Goal: Task Accomplishment & Management: Use online tool/utility

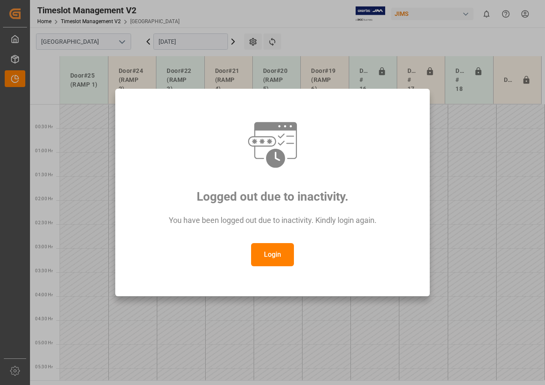
click at [275, 260] on button "Login" at bounding box center [272, 254] width 43 height 23
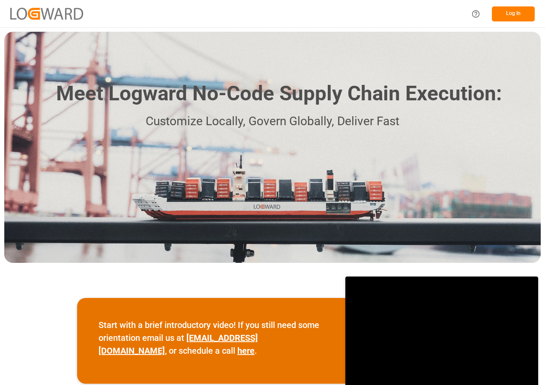
click at [502, 9] on button "Log In" at bounding box center [513, 13] width 43 height 15
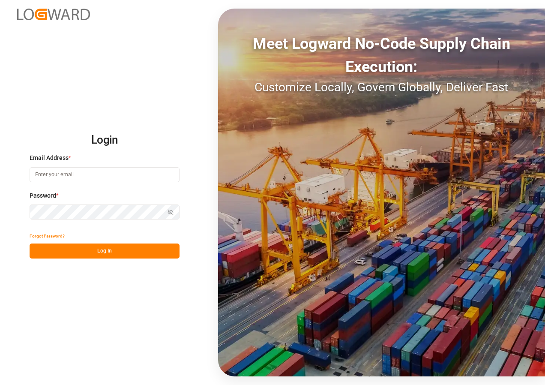
type input "[EMAIL_ADDRESS][DOMAIN_NAME]"
click at [68, 253] on button "Log In" at bounding box center [105, 250] width 150 height 15
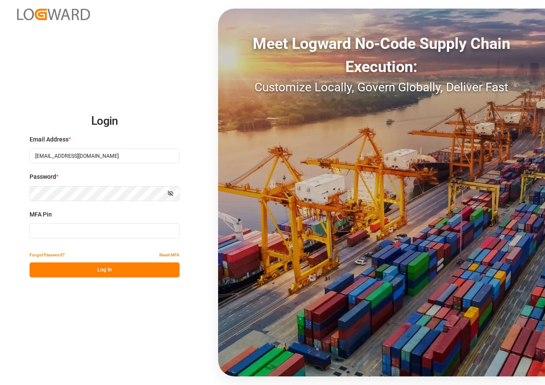
click at [64, 235] on input at bounding box center [105, 230] width 150 height 15
type input "421534"
click at [84, 270] on button "Log In" at bounding box center [105, 269] width 150 height 15
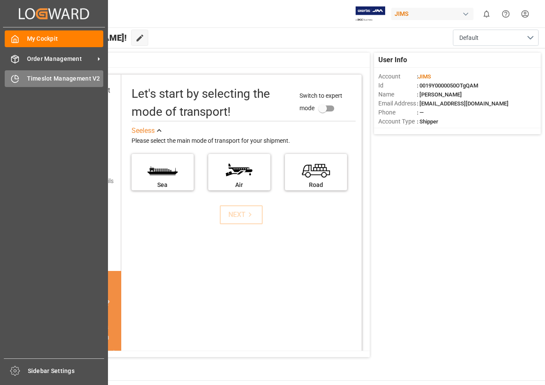
click at [54, 79] on span "Timeslot Management V2" at bounding box center [65, 78] width 77 height 9
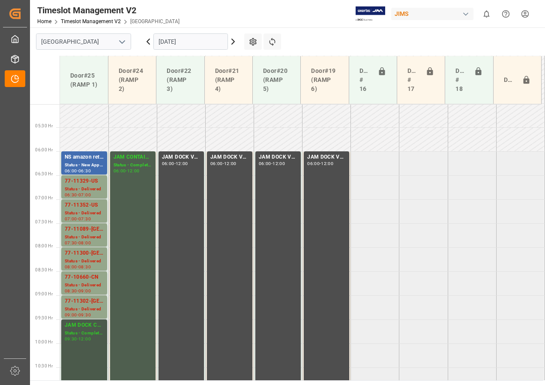
scroll to position [288, 0]
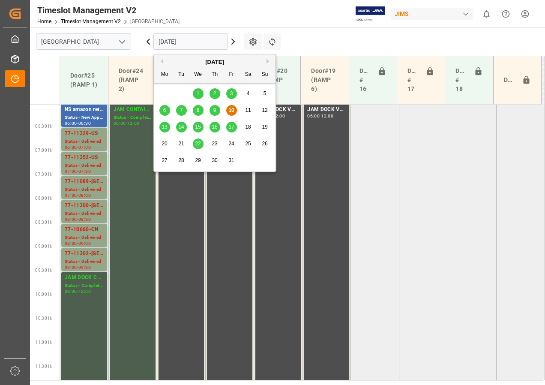
click at [170, 45] on input "[DATE]" at bounding box center [190, 41] width 75 height 16
click at [215, 127] on span "16" at bounding box center [215, 127] width 6 height 6
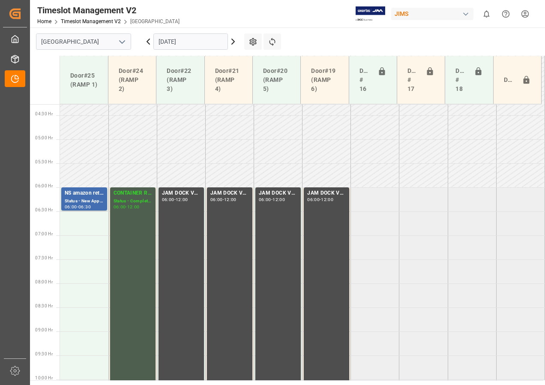
scroll to position [202, 0]
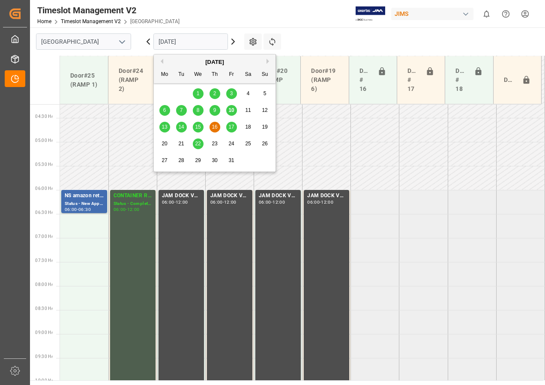
click at [191, 44] on input "[DATE]" at bounding box center [190, 41] width 75 height 16
click at [233, 126] on span "17" at bounding box center [231, 127] width 6 height 6
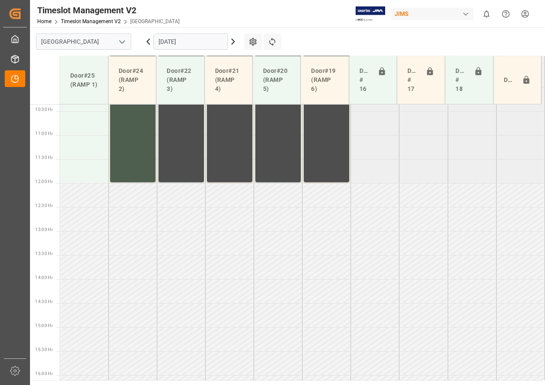
scroll to position [445, 0]
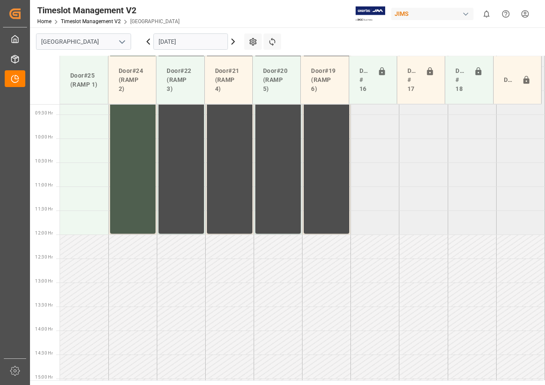
click at [179, 47] on input "[DATE]" at bounding box center [190, 41] width 75 height 16
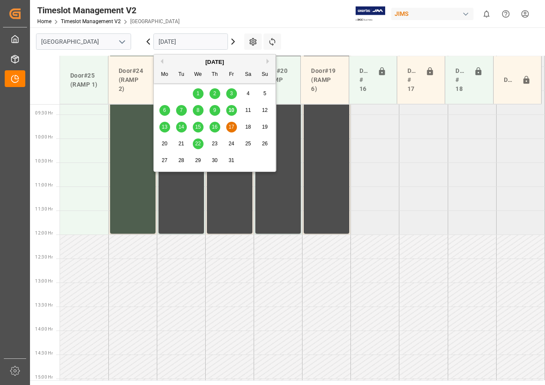
click at [194, 129] on div "15" at bounding box center [198, 127] width 11 height 10
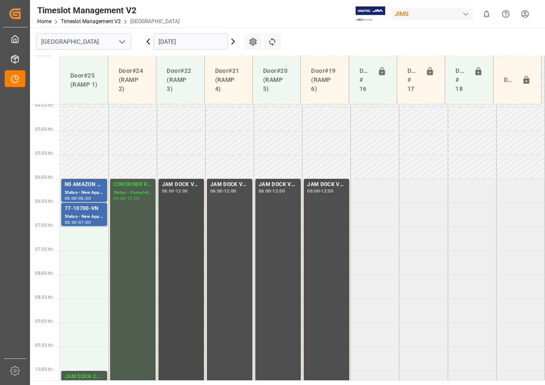
scroll to position [258, 0]
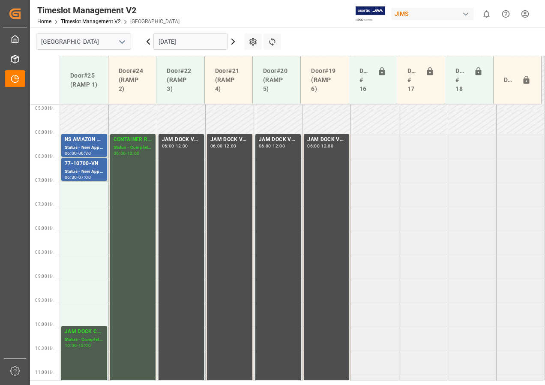
click at [174, 42] on input "[DATE]" at bounding box center [190, 41] width 75 height 16
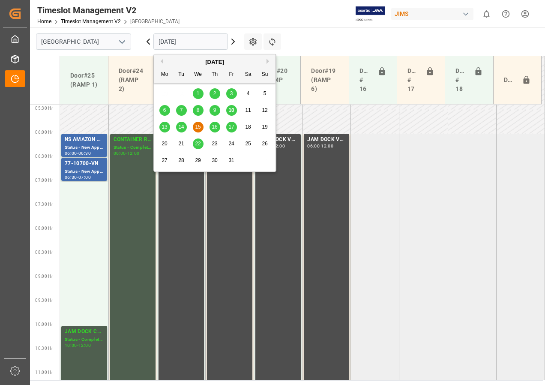
click at [180, 126] on span "14" at bounding box center [181, 127] width 6 height 6
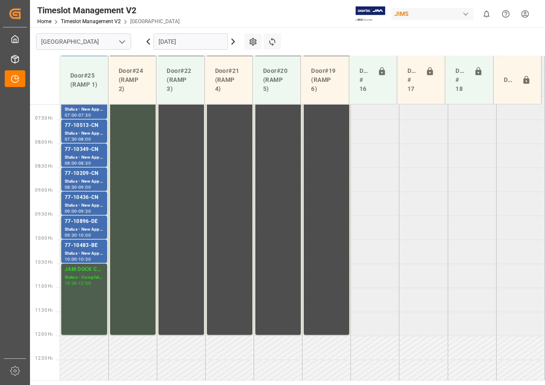
scroll to position [330, 0]
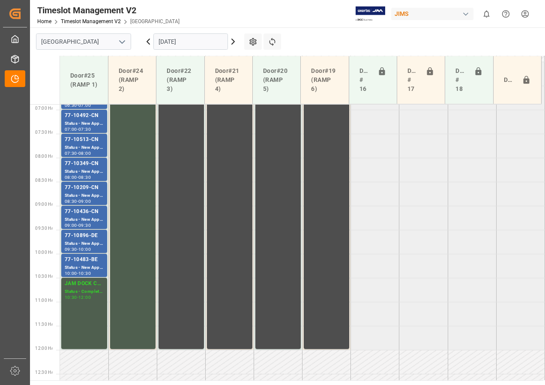
click at [174, 46] on input "[DATE]" at bounding box center [190, 41] width 75 height 16
click at [402, 152] on tabel "77-10815-IT Status - New Appointment 06:00 - 06:30 CONTAINER RESERVED Status - …" at bounding box center [302, 350] width 485 height 1152
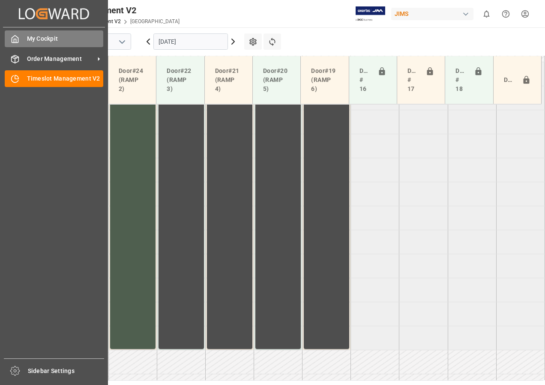
click at [26, 38] on div "My Cockpit My Cockpit" at bounding box center [54, 38] width 99 height 17
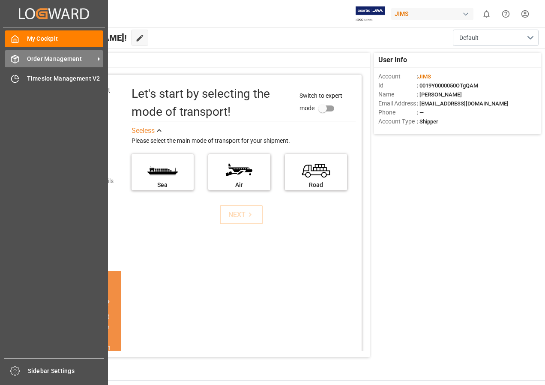
click at [34, 57] on span "Order Management" at bounding box center [61, 58] width 68 height 9
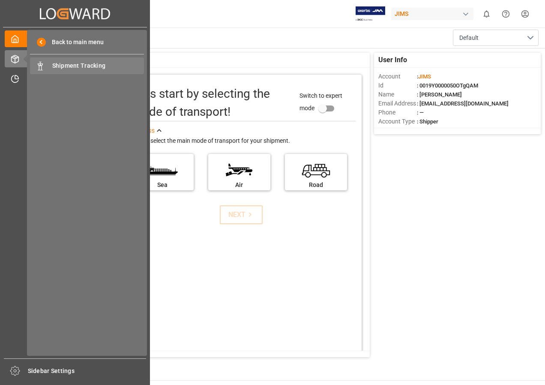
click at [62, 66] on span "Shipment Tracking" at bounding box center [98, 65] width 92 height 9
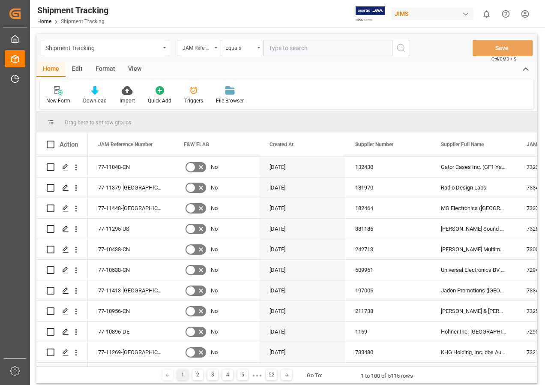
click at [131, 68] on div "View" at bounding box center [135, 69] width 26 height 15
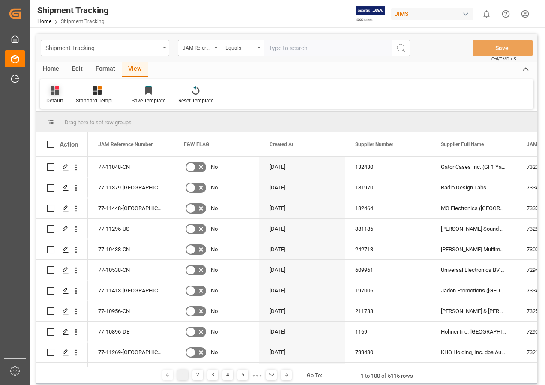
click at [53, 93] on icon at bounding box center [55, 90] width 9 height 9
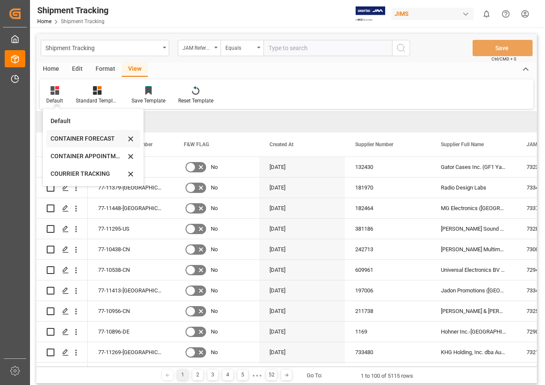
click at [73, 135] on div "CONTAINER FORECAST" at bounding box center [88, 138] width 75 height 9
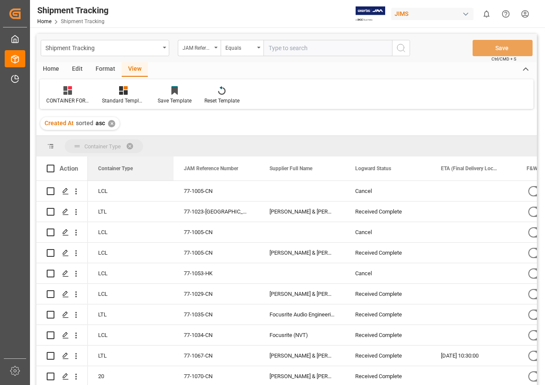
drag, startPoint x: 371, startPoint y: 168, endPoint x: 134, endPoint y: 143, distance: 238.5
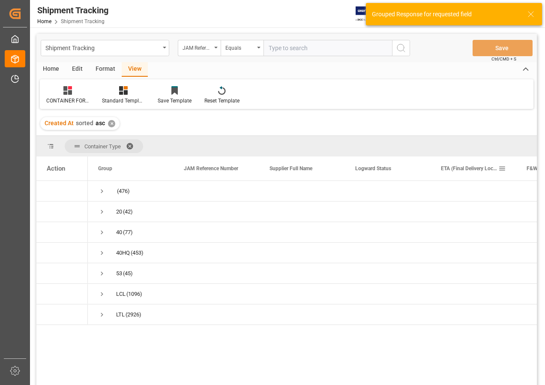
click at [471, 166] on span "ETA (Final Delivery Location)" at bounding box center [469, 168] width 57 height 6
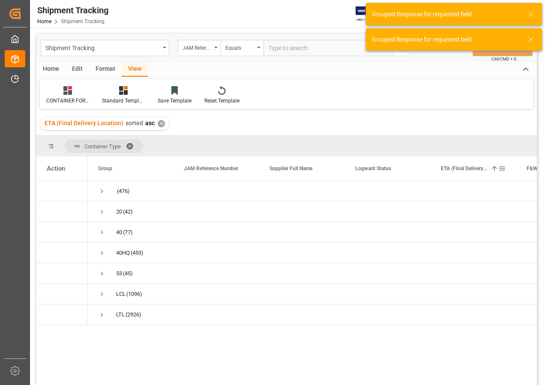
click at [505, 167] on span at bounding box center [502, 168] width 8 height 8
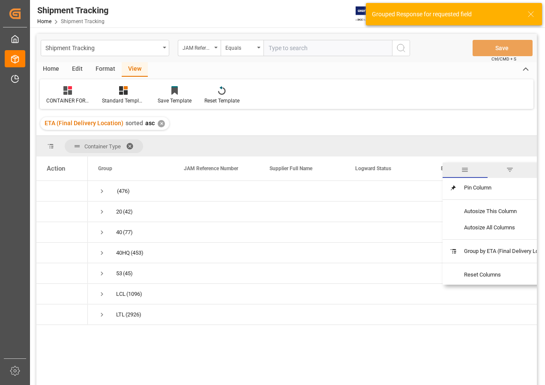
click at [512, 168] on span "filter" at bounding box center [510, 170] width 8 height 8
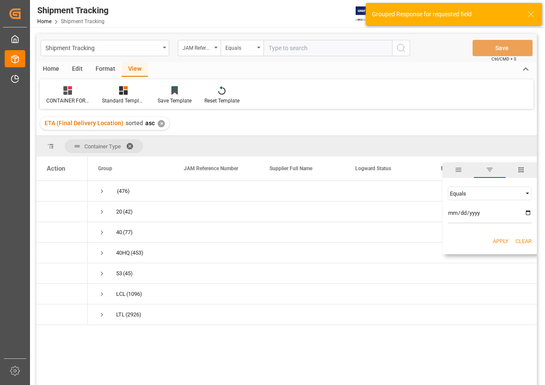
click at [528, 193] on span "Filtering operator" at bounding box center [527, 193] width 8 height 8
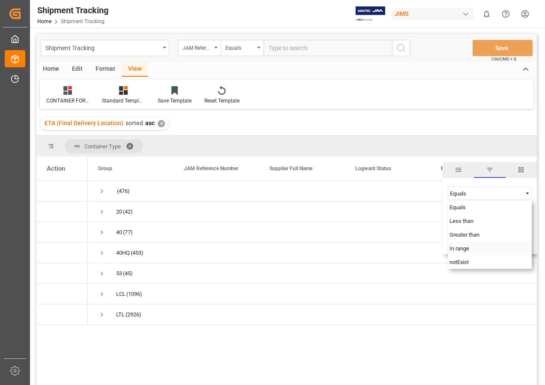
click at [472, 248] on div "In range" at bounding box center [490, 248] width 84 height 14
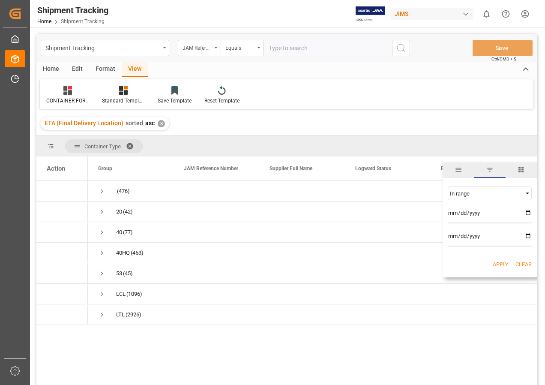
click at [526, 212] on input "date" at bounding box center [490, 214] width 84 height 17
type input "[DATE]"
click at [529, 235] on input "date" at bounding box center [490, 237] width 84 height 17
type input "[DATE]"
click at [499, 262] on button "Apply" at bounding box center [501, 264] width 16 height 9
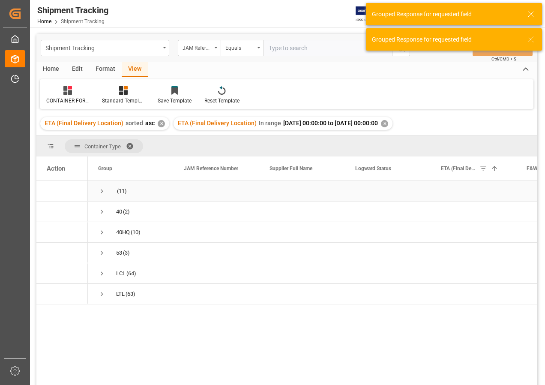
click at [100, 191] on span "Press SPACE to select this row." at bounding box center [102, 191] width 8 height 8
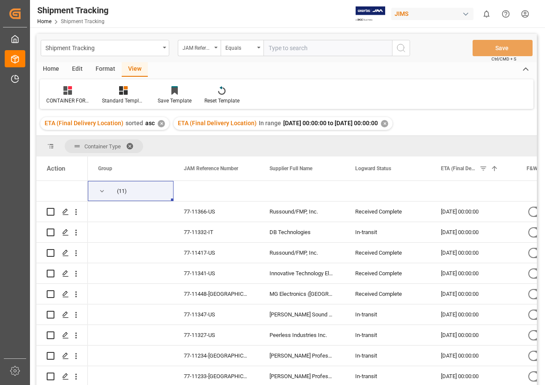
click at [524, 68] on icon at bounding box center [525, 69] width 9 height 10
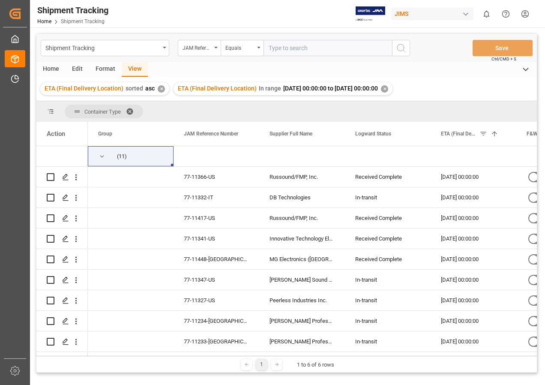
click at [50, 108] on span at bounding box center [51, 112] width 8 height 8
click at [51, 110] on span at bounding box center [51, 112] width 8 height 8
click at [102, 158] on span "Press SPACE to select this row." at bounding box center [102, 156] width 8 height 8
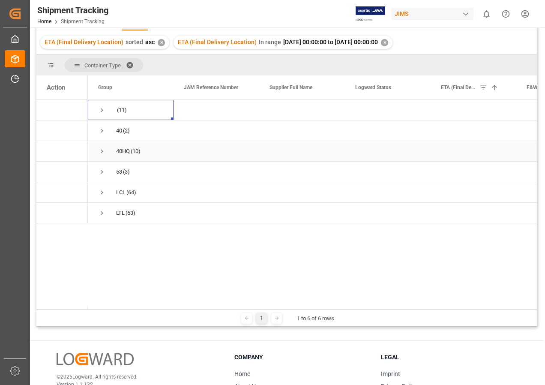
scroll to position [86, 0]
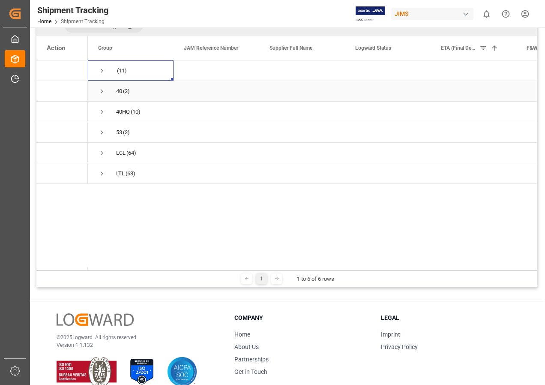
click at [101, 92] on span "Press SPACE to select this row." at bounding box center [102, 91] width 8 height 8
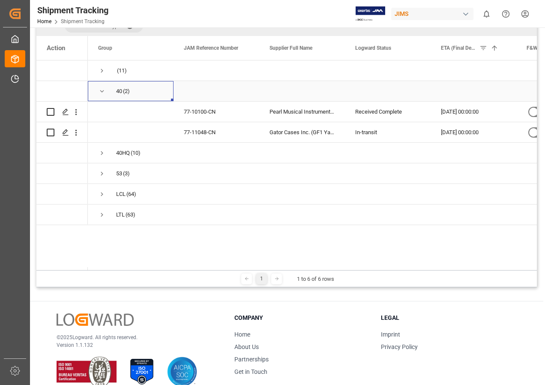
click at [100, 90] on span "Press SPACE to select this row." at bounding box center [102, 91] width 8 height 8
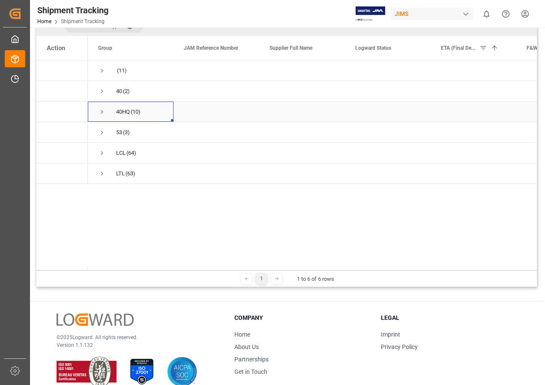
click at [100, 113] on span "Press SPACE to select this row." at bounding box center [102, 112] width 8 height 8
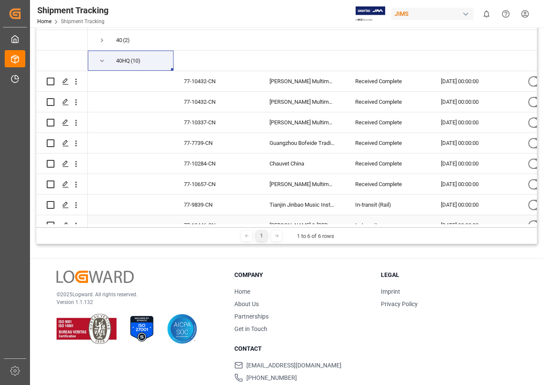
scroll to position [0, 0]
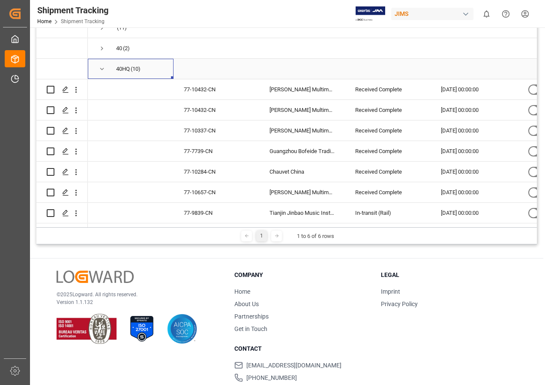
click at [102, 69] on span "Press SPACE to select this row." at bounding box center [102, 69] width 8 height 8
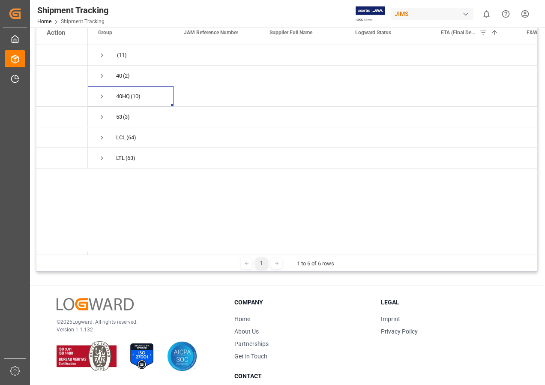
scroll to position [86, 0]
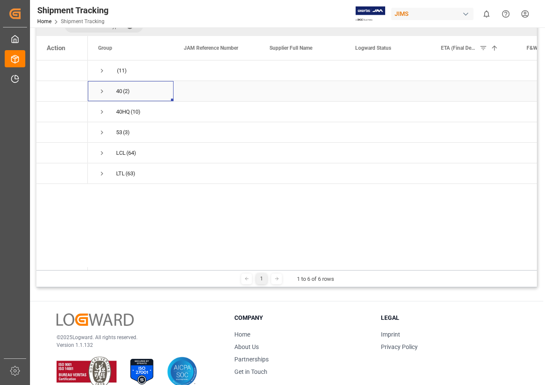
click at [104, 91] on span "Press SPACE to select this row." at bounding box center [102, 91] width 8 height 8
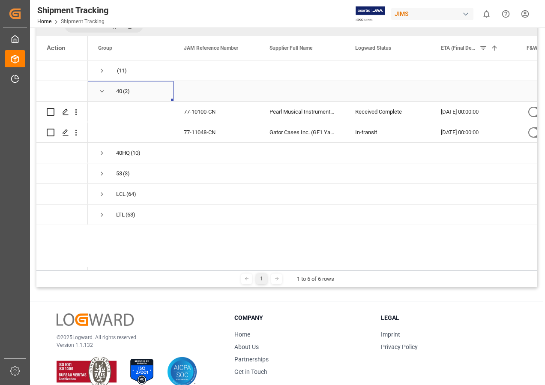
click at [100, 91] on span "Press SPACE to select this row." at bounding box center [102, 91] width 8 height 8
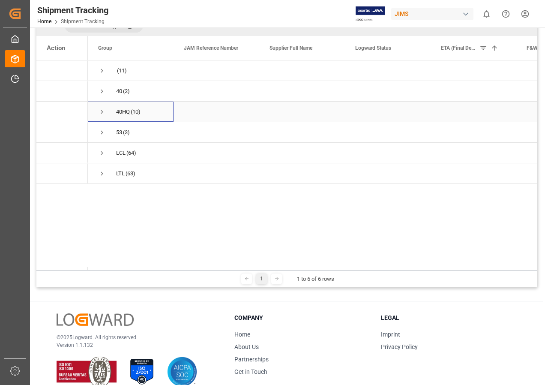
click at [102, 113] on span "Press SPACE to select this row." at bounding box center [102, 112] width 8 height 8
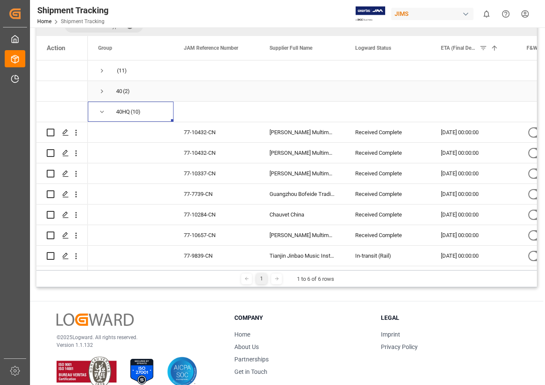
click at [100, 91] on span "Press SPACE to select this row." at bounding box center [102, 91] width 8 height 8
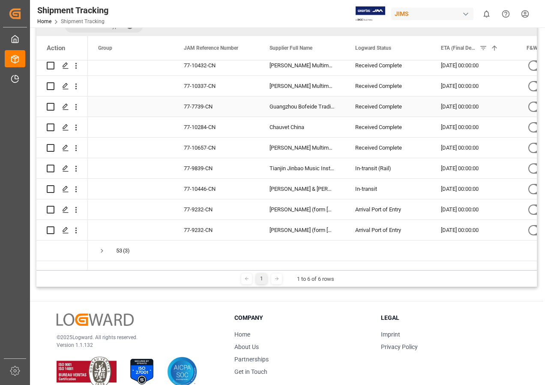
scroll to position [0, 0]
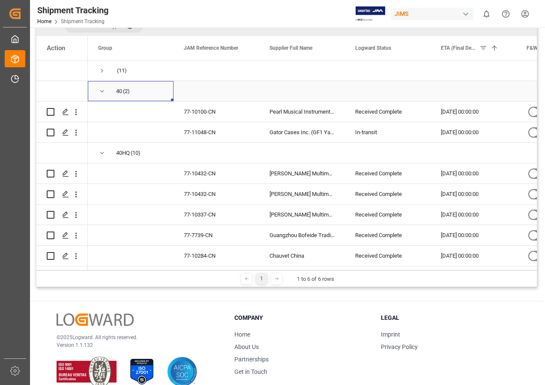
click at [102, 90] on span "Press SPACE to select this row." at bounding box center [102, 91] width 8 height 8
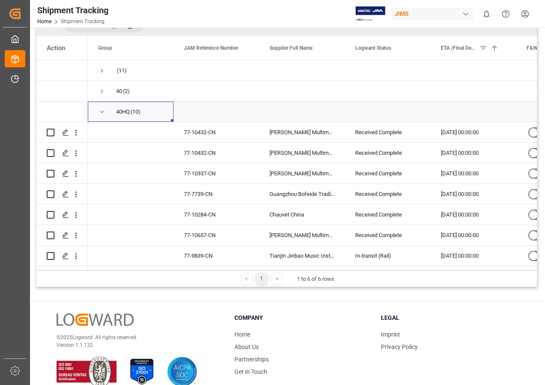
click at [102, 111] on span "Press SPACE to select this row." at bounding box center [102, 112] width 8 height 8
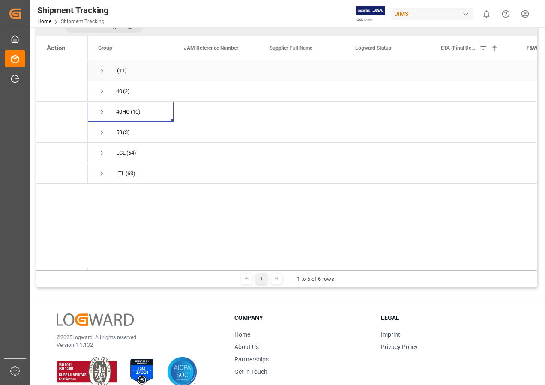
click at [99, 69] on span "Press SPACE to select this row." at bounding box center [102, 71] width 8 height 8
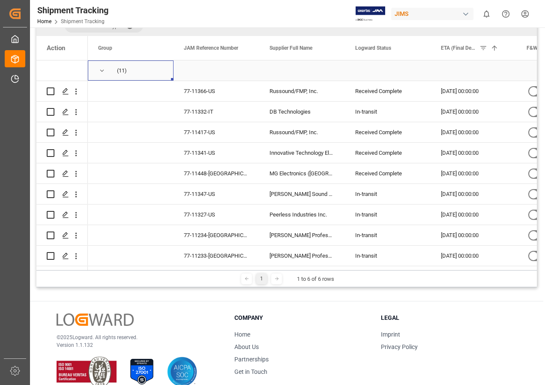
click at [102, 71] on span "Press SPACE to select this row." at bounding box center [102, 71] width 8 height 8
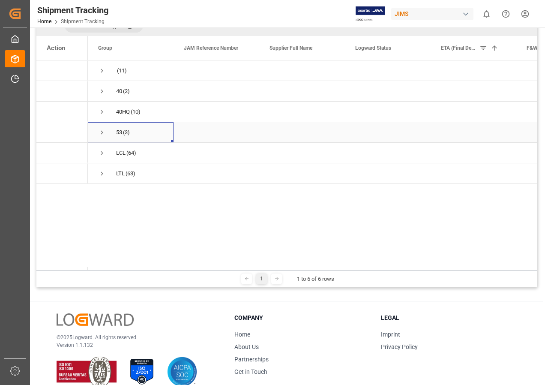
click at [101, 131] on span "Press SPACE to select this row." at bounding box center [102, 132] width 8 height 8
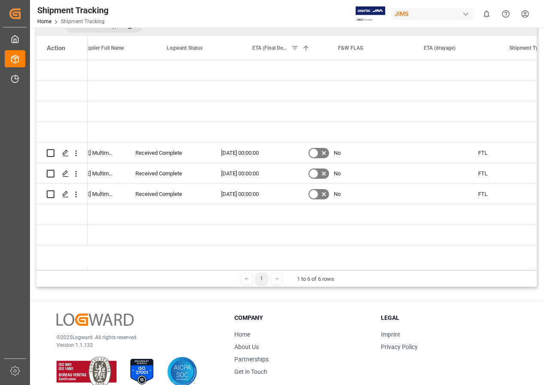
scroll to position [0, 158]
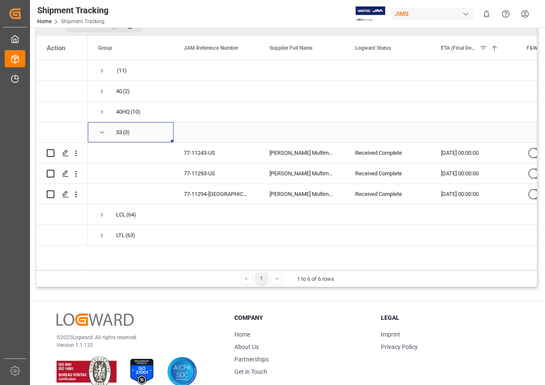
click at [102, 130] on span "Press SPACE to select this row." at bounding box center [102, 132] width 8 height 8
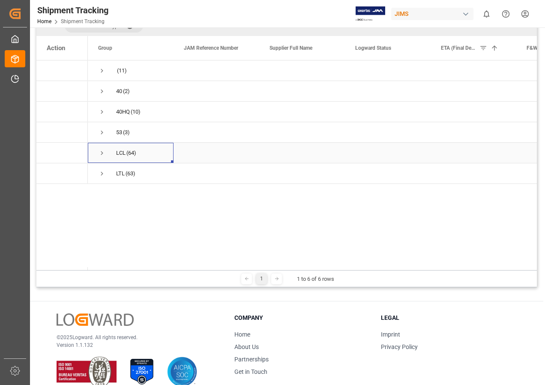
click at [101, 152] on span "Press SPACE to select this row." at bounding box center [102, 153] width 8 height 8
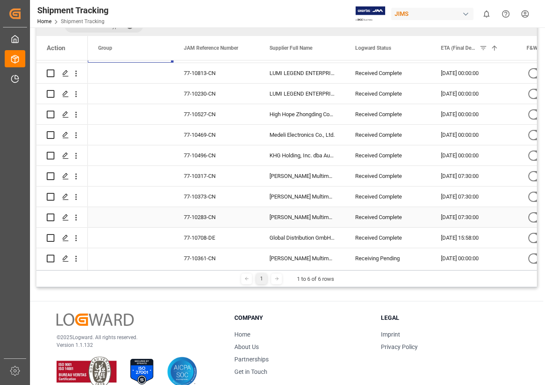
scroll to position [86, 0]
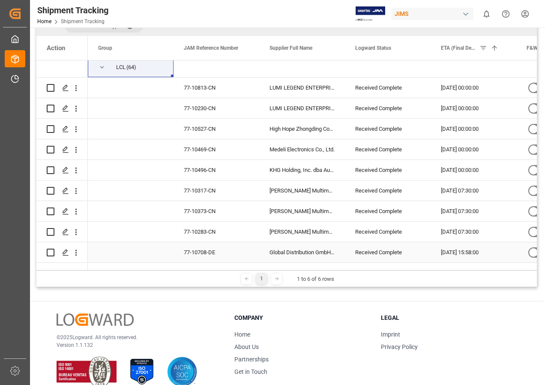
drag, startPoint x: 51, startPoint y: 251, endPoint x: 82, endPoint y: 248, distance: 31.0
click at [51, 251] on input "Press Space to toggle row selection (unchecked)" at bounding box center [51, 252] width 8 height 8
checkbox input "true"
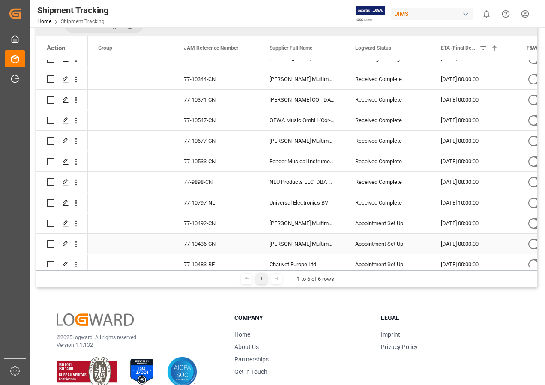
scroll to position [257, 0]
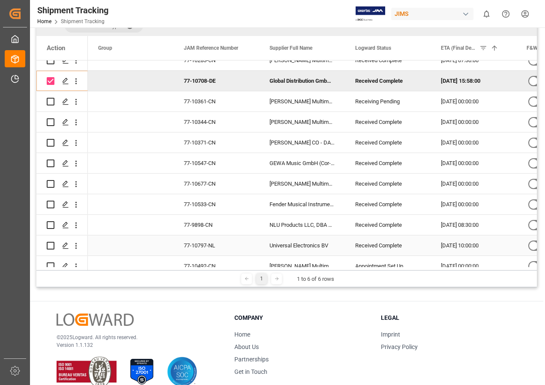
drag, startPoint x: 51, startPoint y: 244, endPoint x: 71, endPoint y: 237, distance: 21.8
click at [51, 244] on input "Press Space to toggle row selection (unchecked)" at bounding box center [51, 246] width 8 height 8
checkbox input "true"
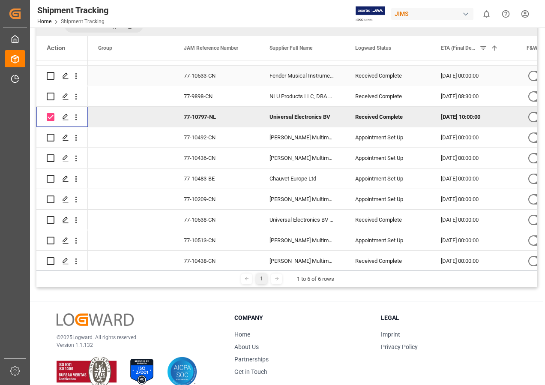
scroll to position [428, 0]
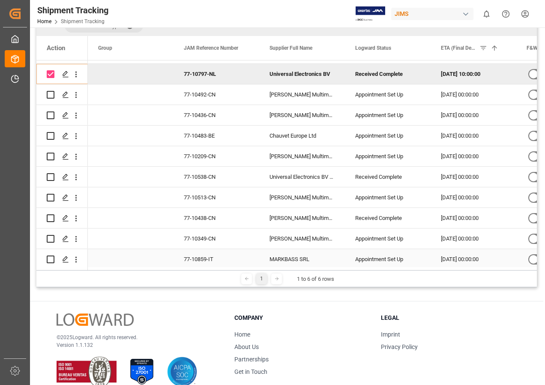
drag, startPoint x: 51, startPoint y: 258, endPoint x: 97, endPoint y: 246, distance: 47.8
click at [51, 258] on input "Press Space to toggle row selection (unchecked)" at bounding box center [51, 259] width 8 height 8
checkbox input "true"
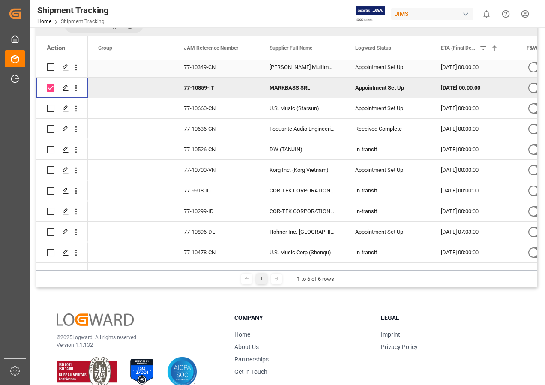
scroll to position [642, 0]
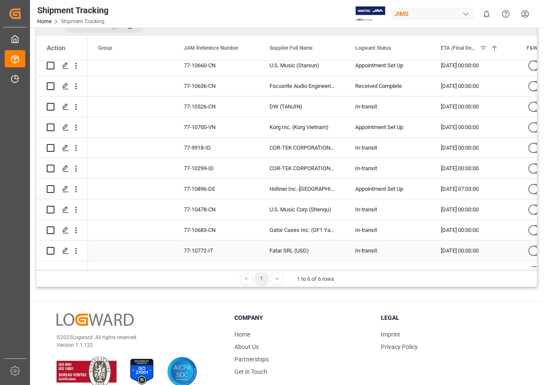
click at [49, 250] on input "Press Space to toggle row selection (unchecked)" at bounding box center [51, 251] width 8 height 8
checkbox input "true"
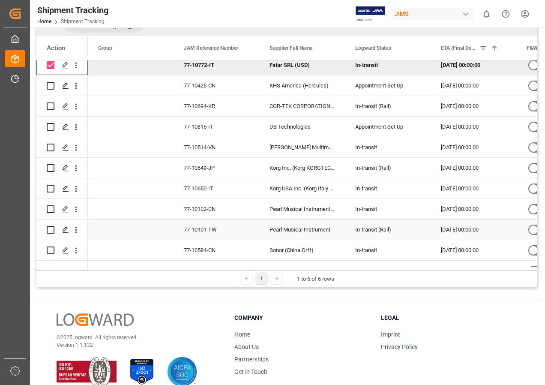
scroll to position [814, 0]
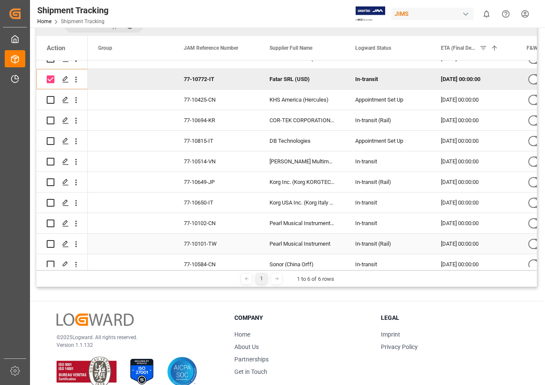
drag, startPoint x: 48, startPoint y: 242, endPoint x: 101, endPoint y: 231, distance: 53.7
click at [48, 242] on input "Press Space to toggle row selection (unchecked)" at bounding box center [51, 244] width 8 height 8
checkbox input "true"
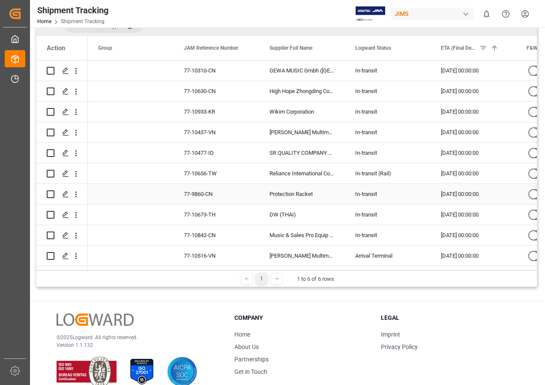
scroll to position [985, 0]
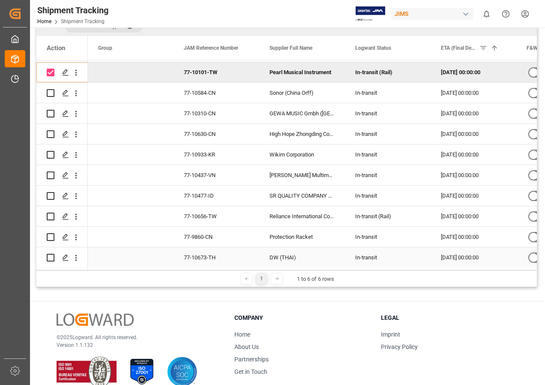
click at [51, 255] on input "Press Space to toggle row selection (unchecked)" at bounding box center [51, 258] width 8 height 8
checkbox input "true"
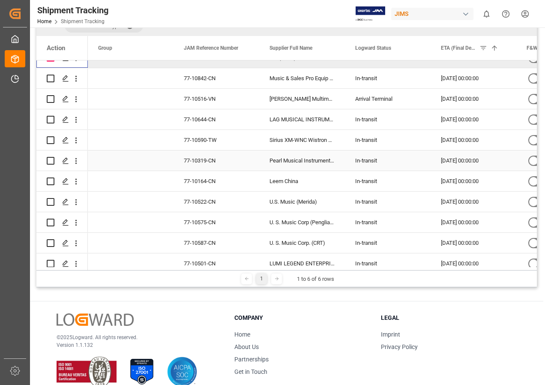
scroll to position [1199, 0]
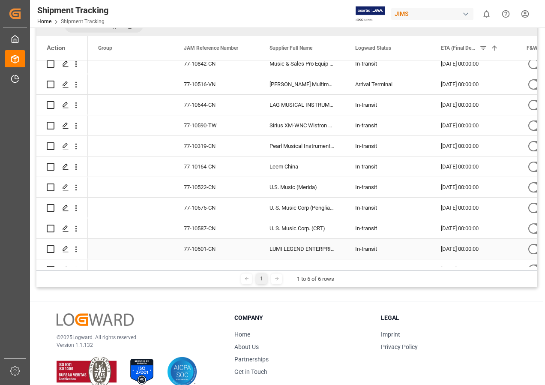
click at [49, 248] on input "Press Space to toggle row selection (unchecked)" at bounding box center [51, 249] width 8 height 8
checkbox input "true"
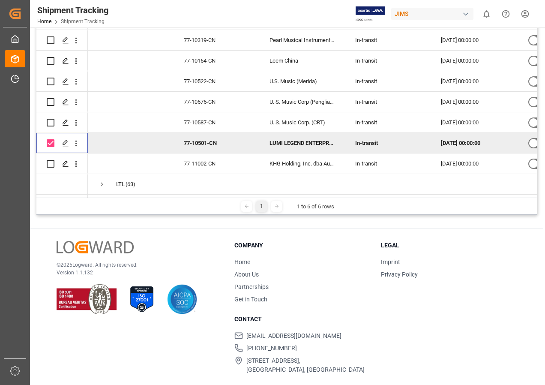
scroll to position [159, 0]
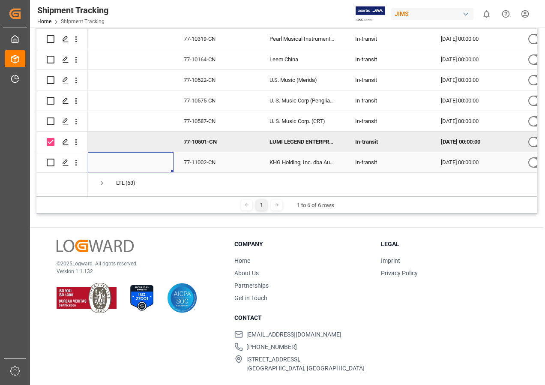
click at [164, 161] on div "Press SPACE to select this row." at bounding box center [131, 162] width 86 height 20
click at [180, 176] on div "Press SPACE to select this row." at bounding box center [216, 183] width 86 height 20
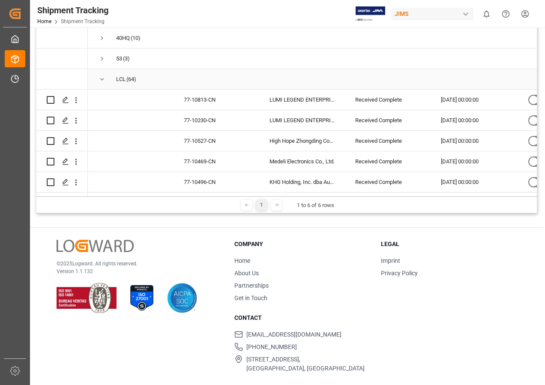
scroll to position [43, 0]
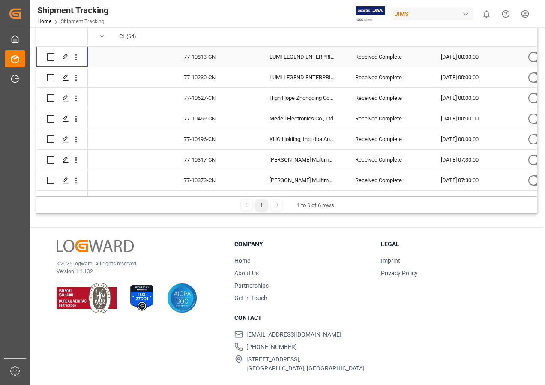
click at [51, 57] on input "Press Space to toggle row selection (unchecked)" at bounding box center [51, 57] width 8 height 8
checkbox input "true"
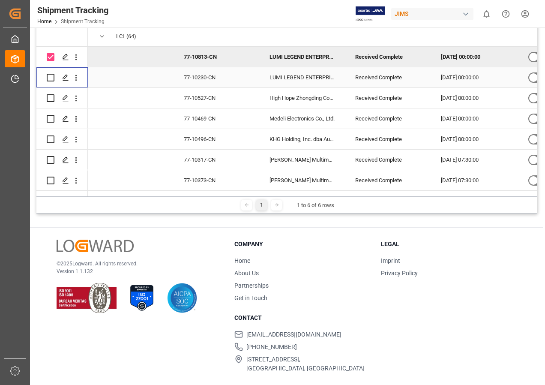
click at [50, 78] on input "Press Space to toggle row selection (unchecked)" at bounding box center [51, 78] width 8 height 8
checkbox input "true"
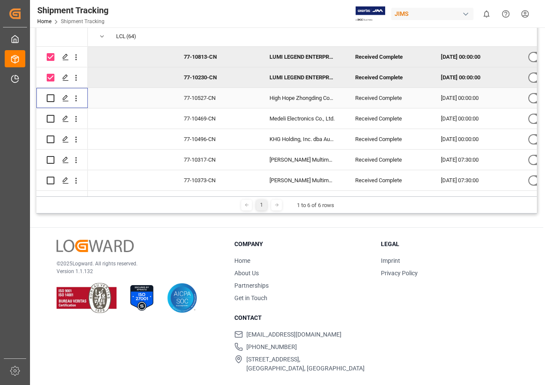
click at [51, 99] on input "Press Space to toggle row selection (unchecked)" at bounding box center [51, 98] width 8 height 8
checkbox input "true"
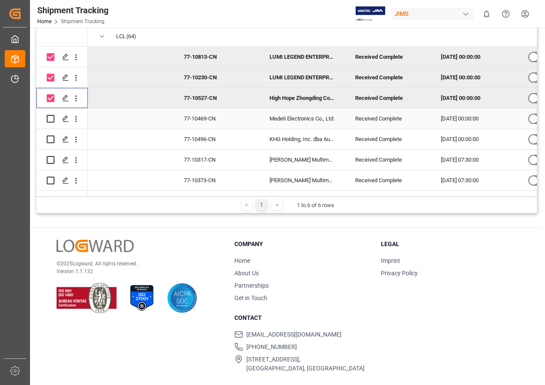
click at [54, 121] on input "Press Space to toggle row selection (unchecked)" at bounding box center [51, 119] width 8 height 8
checkbox input "true"
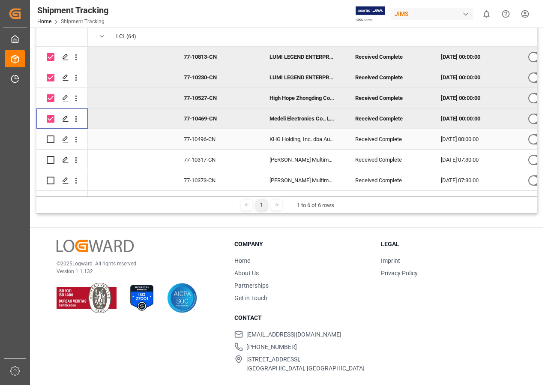
click at [49, 139] on input "Press Space to toggle row selection (unchecked)" at bounding box center [51, 139] width 8 height 8
checkbox input "true"
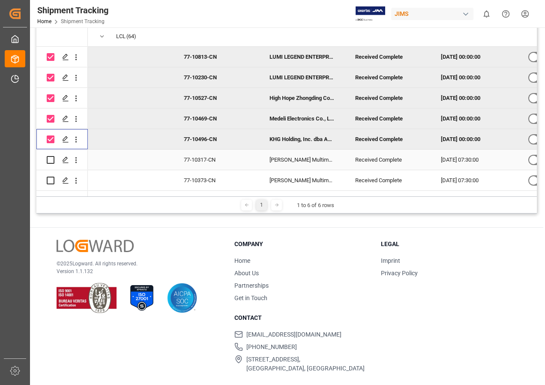
click at [50, 161] on input "Press Space to toggle row selection (unchecked)" at bounding box center [51, 160] width 8 height 8
checkbox input "true"
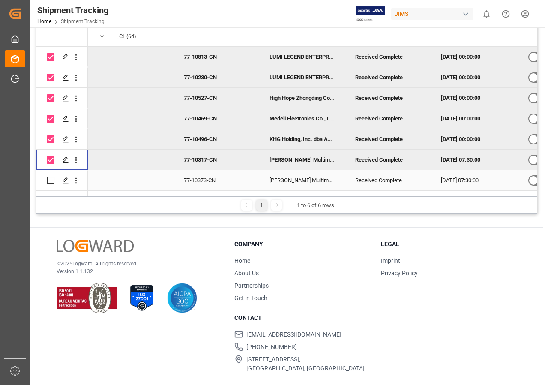
click at [50, 179] on input "Press Space to toggle row selection (unchecked)" at bounding box center [51, 180] width 8 height 8
checkbox input "true"
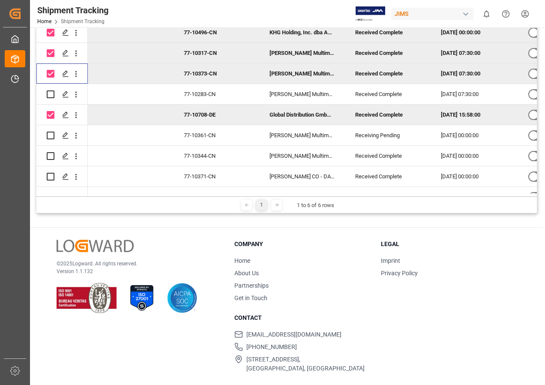
scroll to position [171, 0]
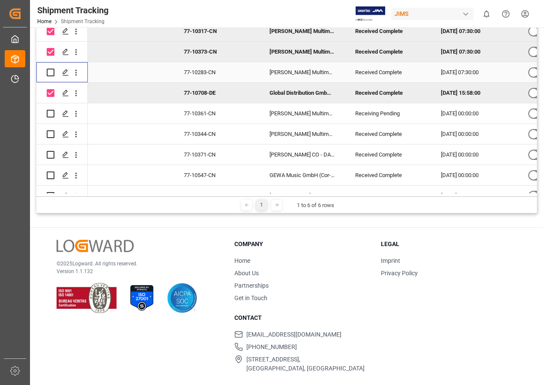
click at [48, 71] on input "Press Space to toggle row selection (unchecked)" at bounding box center [51, 73] width 8 height 8
checkbox input "true"
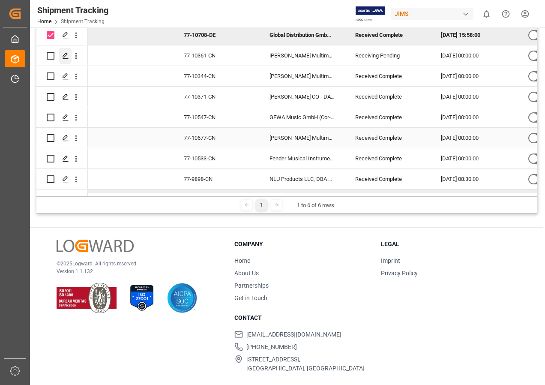
scroll to position [214, 0]
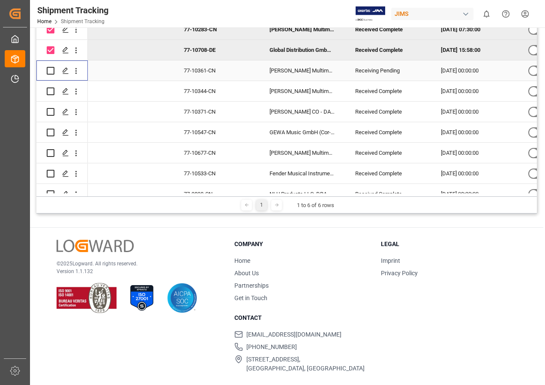
click at [48, 69] on input "Press Space to toggle row selection (unchecked)" at bounding box center [51, 71] width 8 height 8
checkbox input "true"
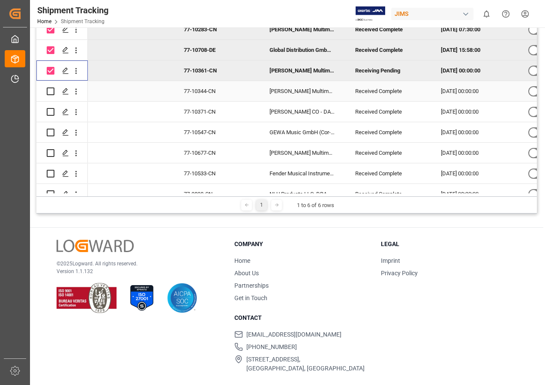
click at [51, 92] on input "Press Space to toggle row selection (unchecked)" at bounding box center [51, 91] width 8 height 8
checkbox input "true"
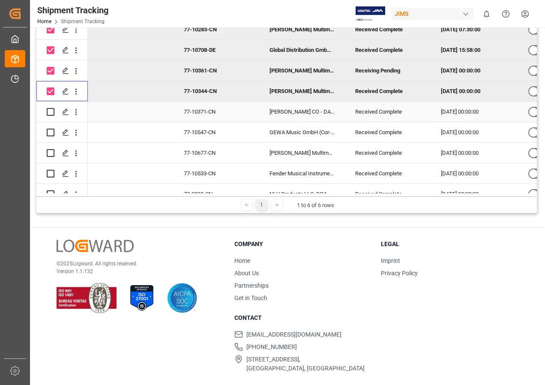
click at [51, 112] on input "Press Space to toggle row selection (unchecked)" at bounding box center [51, 112] width 8 height 8
checkbox input "true"
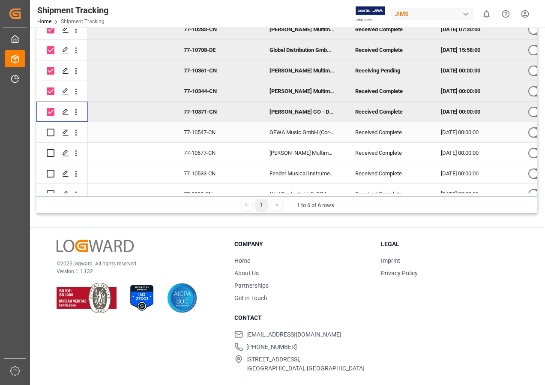
click at [48, 130] on input "Press Space to toggle row selection (unchecked)" at bounding box center [51, 132] width 8 height 8
checkbox input "true"
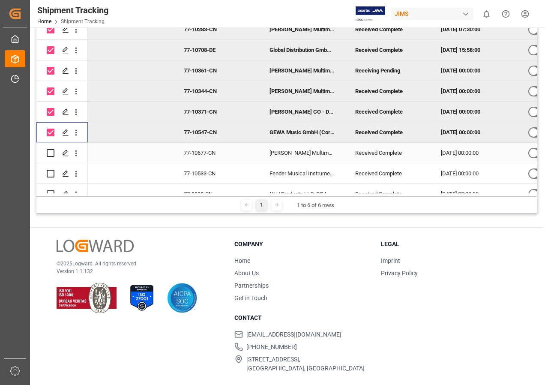
click at [50, 152] on input "Press Space to toggle row selection (unchecked)" at bounding box center [51, 153] width 8 height 8
checkbox input "true"
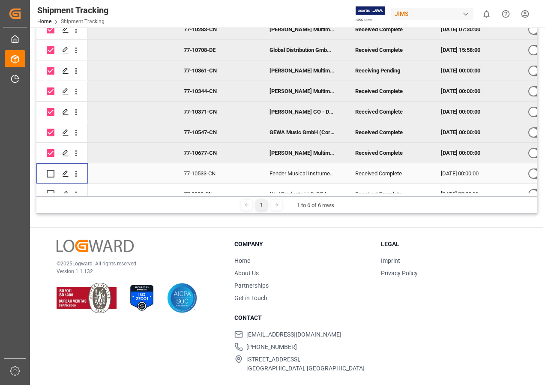
click at [49, 176] on input "Press Space to toggle row selection (unchecked)" at bounding box center [51, 174] width 8 height 8
checkbox input "true"
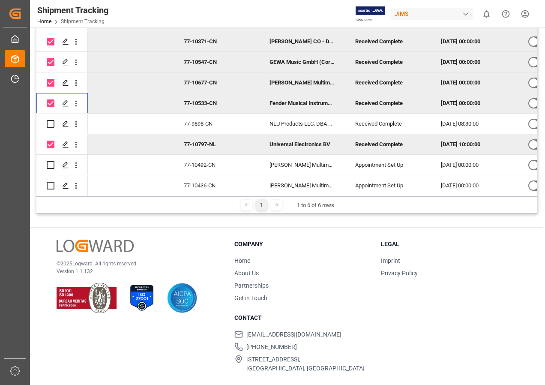
scroll to position [300, 0]
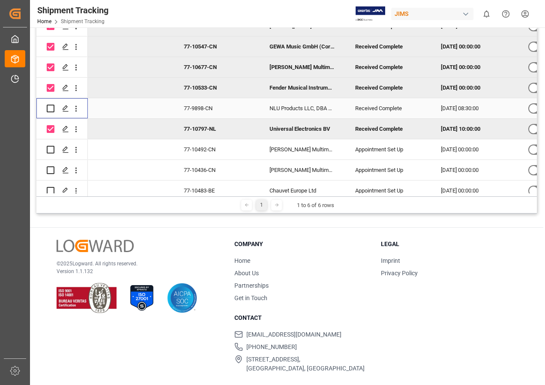
click at [52, 108] on input "Press Space to toggle row selection (unchecked)" at bounding box center [51, 109] width 8 height 8
checkbox input "true"
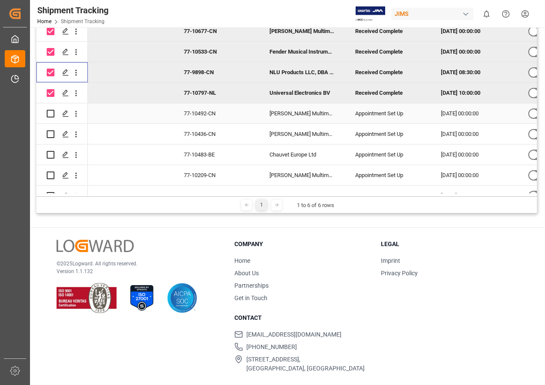
scroll to position [385, 0]
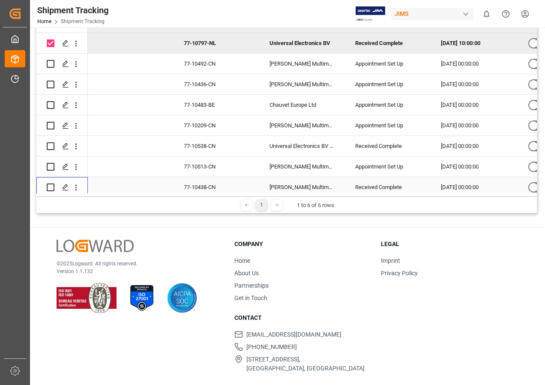
click at [51, 184] on input "Press Space to toggle row selection (unchecked)" at bounding box center [51, 187] width 8 height 8
checkbox input "true"
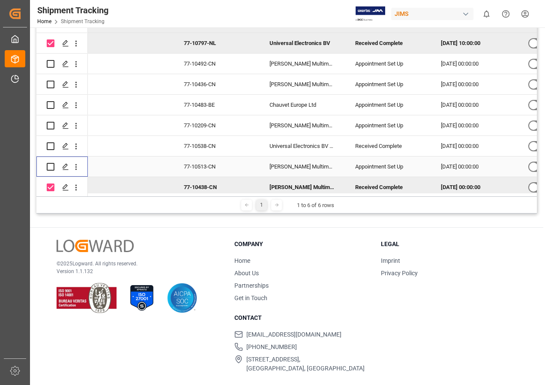
click at [49, 168] on input "Press Space to toggle row selection (unchecked)" at bounding box center [51, 167] width 8 height 8
checkbox input "true"
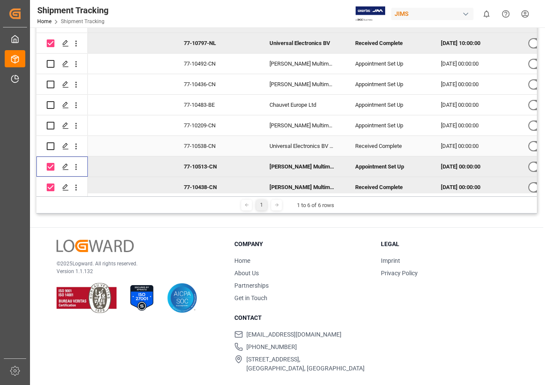
click at [51, 142] on input "Press Space to toggle row selection (unchecked)" at bounding box center [51, 146] width 8 height 8
checkbox input "true"
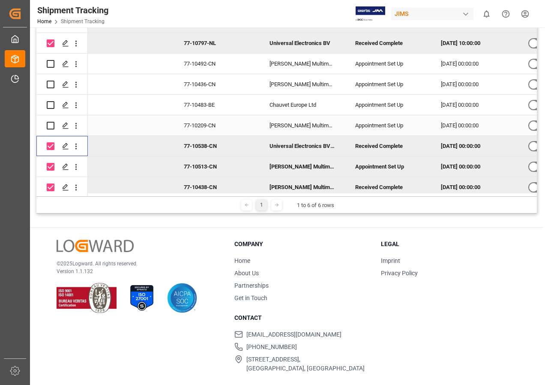
click at [51, 119] on div "Press SPACE to select this row." at bounding box center [51, 126] width 8 height 20
click at [51, 103] on input "Press Space to toggle row selection (unchecked)" at bounding box center [51, 105] width 8 height 8
checkbox input "true"
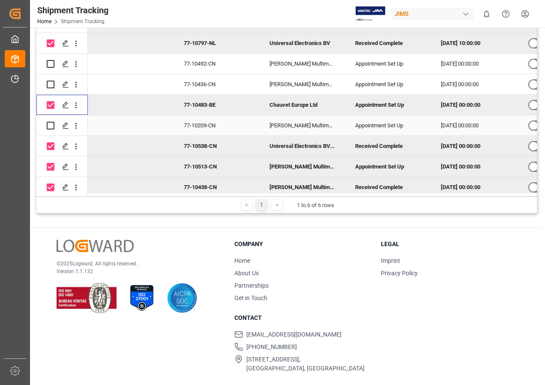
drag, startPoint x: 48, startPoint y: 124, endPoint x: 49, endPoint y: 88, distance: 35.6
click at [48, 122] on input "Press Space to toggle row selection (unchecked)" at bounding box center [51, 126] width 8 height 8
checkbox input "true"
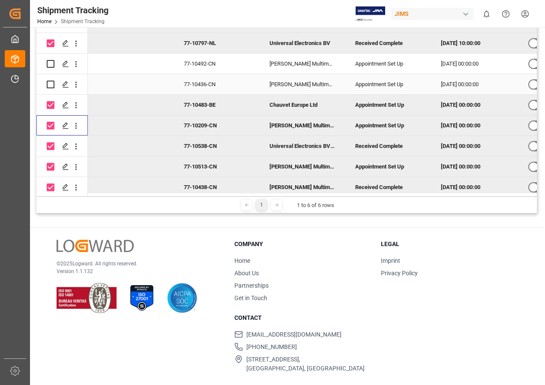
click at [50, 85] on input "Press Space to toggle row selection (unchecked)" at bounding box center [51, 85] width 8 height 8
checkbox input "true"
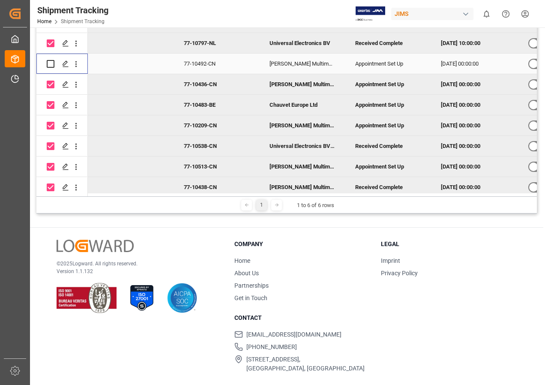
click at [51, 61] on input "Press Space to toggle row selection (unchecked)" at bounding box center [51, 64] width 8 height 8
checkbox input "true"
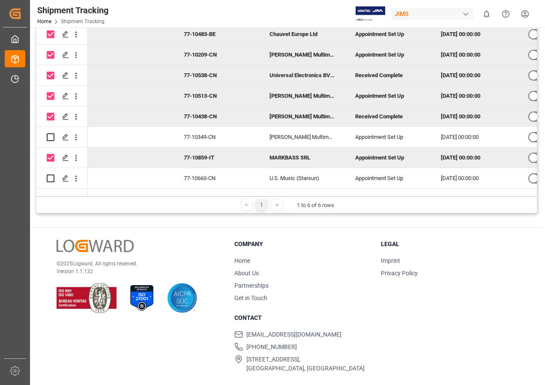
scroll to position [471, 0]
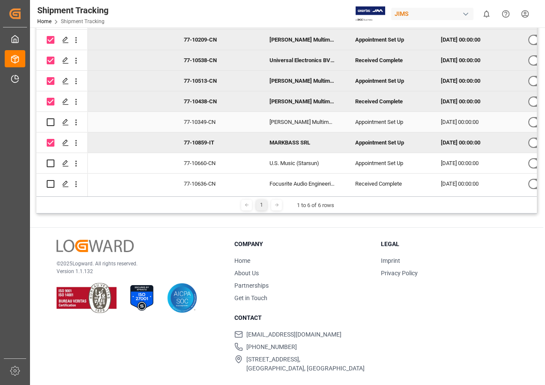
click at [50, 121] on input "Press Space to toggle row selection (unchecked)" at bounding box center [51, 122] width 8 height 8
checkbox input "true"
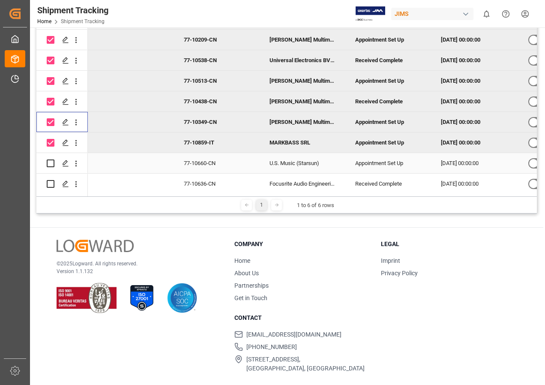
click at [53, 163] on input "Press Space to toggle row selection (unchecked)" at bounding box center [51, 163] width 8 height 8
checkbox input "true"
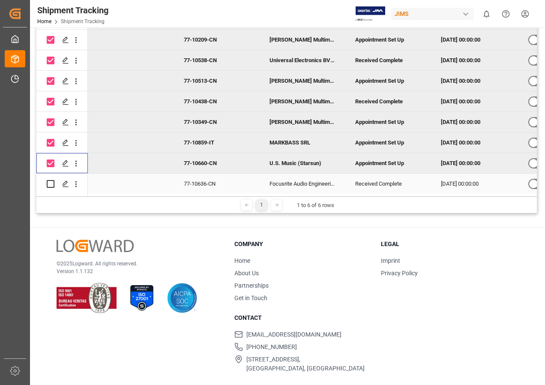
click at [50, 186] on input "Press Space to toggle row selection (unchecked)" at bounding box center [51, 184] width 8 height 8
checkbox input "true"
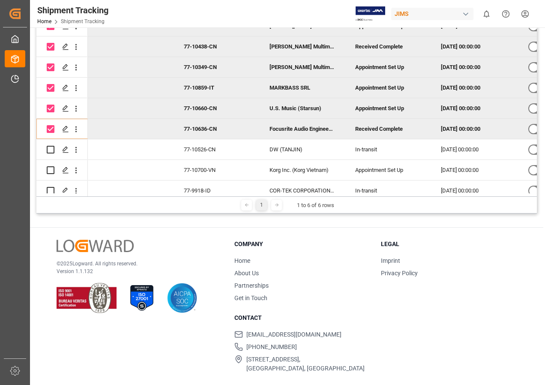
scroll to position [514, 0]
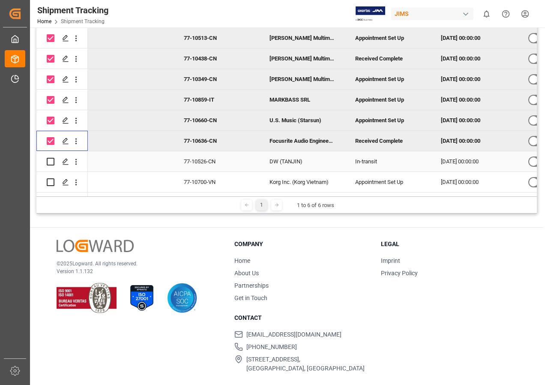
drag, startPoint x: 49, startPoint y: 160, endPoint x: 135, endPoint y: 168, distance: 86.0
click at [49, 160] on input "Press Space to toggle row selection (unchecked)" at bounding box center [51, 162] width 8 height 8
checkbox input "true"
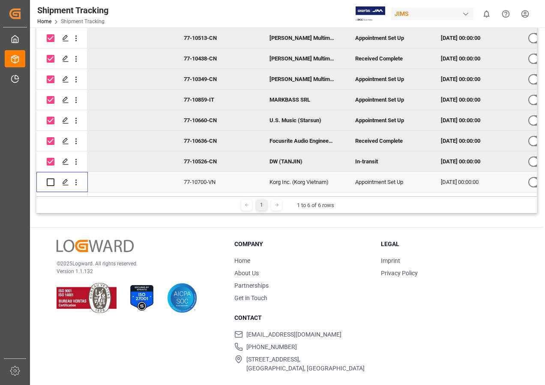
click at [48, 180] on input "Press Space to toggle row selection (unchecked)" at bounding box center [51, 182] width 8 height 8
checkbox input "true"
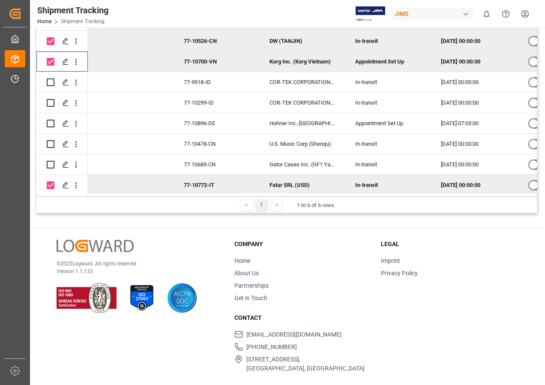
scroll to position [642, 0]
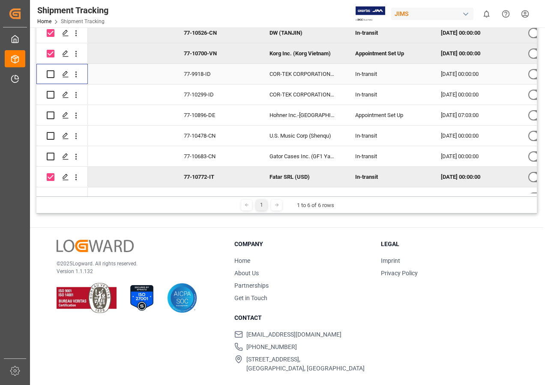
click at [51, 73] on input "Press Space to toggle row selection (unchecked)" at bounding box center [51, 74] width 8 height 8
checkbox input "true"
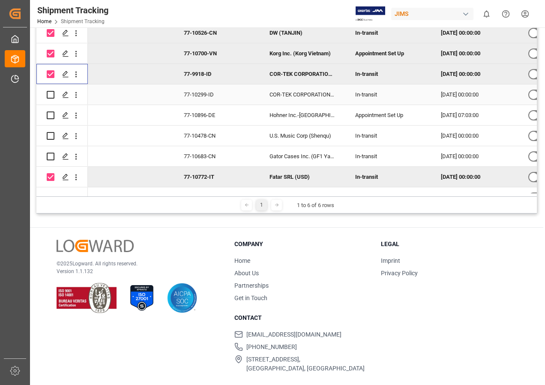
click at [51, 94] on input "Press Space to toggle row selection (unchecked)" at bounding box center [51, 95] width 8 height 8
checkbox input "true"
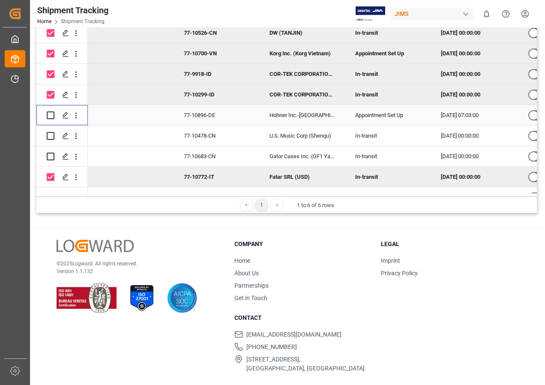
click at [51, 114] on input "Press Space to toggle row selection (unchecked)" at bounding box center [51, 115] width 8 height 8
checkbox input "true"
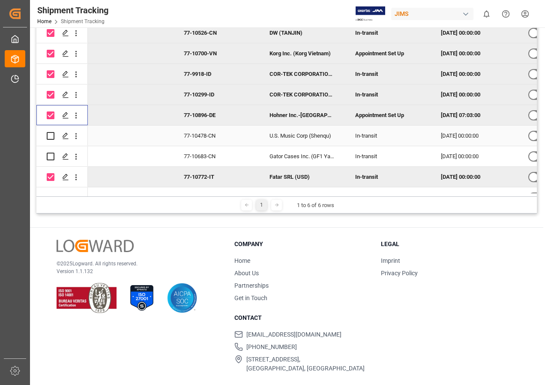
click at [52, 132] on input "Press Space to toggle row selection (unchecked)" at bounding box center [51, 136] width 8 height 8
checkbox input "true"
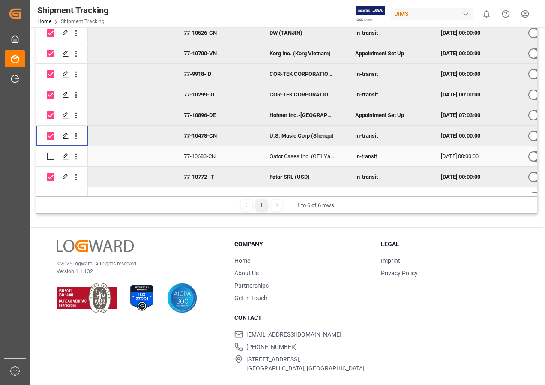
click at [51, 152] on input "Press Space to toggle row selection (unchecked)" at bounding box center [51, 156] width 8 height 8
checkbox input "true"
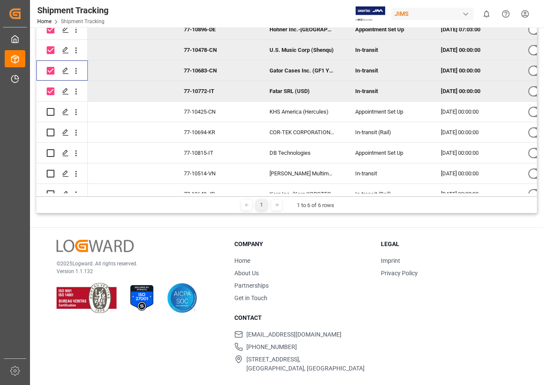
scroll to position [771, 0]
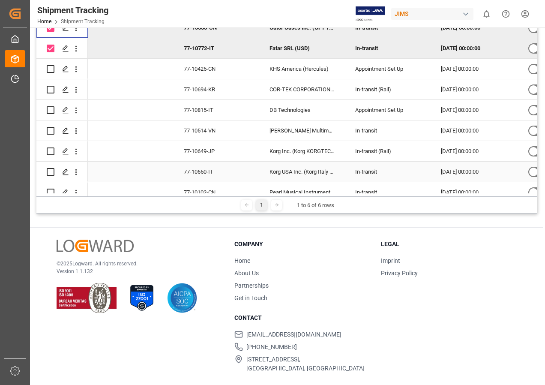
click at [48, 170] on input "Press Space to toggle row selection (unchecked)" at bounding box center [51, 172] width 8 height 8
checkbox input "true"
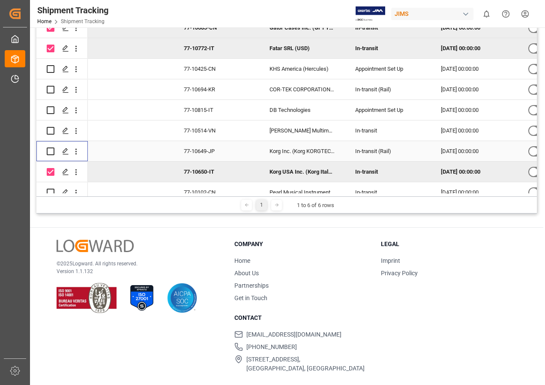
click at [50, 154] on input "Press Space to toggle row selection (unchecked)" at bounding box center [51, 151] width 8 height 8
checkbox input "true"
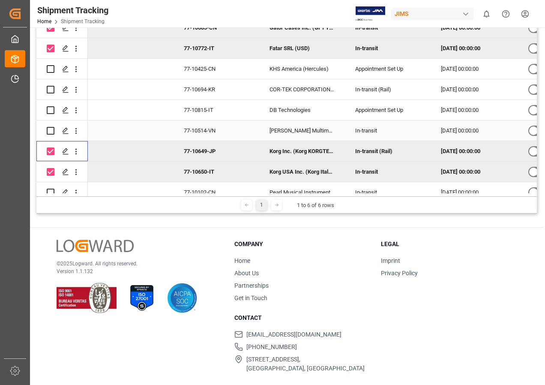
click at [51, 132] on input "Press Space to toggle row selection (unchecked)" at bounding box center [51, 131] width 8 height 8
checkbox input "true"
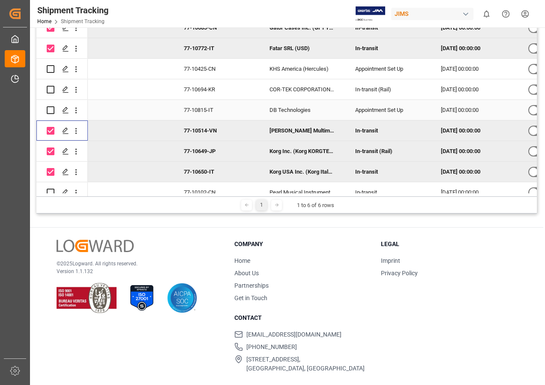
click at [51, 111] on input "Press Space to toggle row selection (unchecked)" at bounding box center [51, 110] width 8 height 8
checkbox input "true"
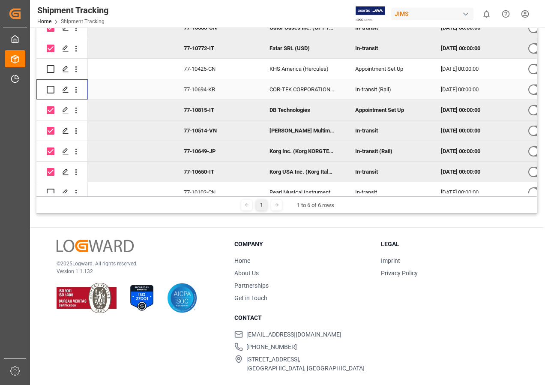
click at [50, 91] on input "Press Space to toggle row selection (unchecked)" at bounding box center [51, 90] width 8 height 8
checkbox input "true"
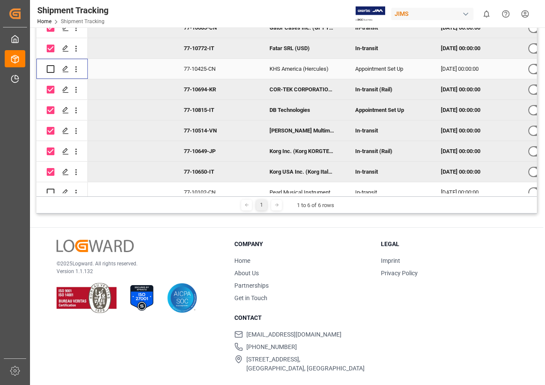
click at [51, 69] on input "Press Space to toggle row selection (unchecked)" at bounding box center [51, 69] width 8 height 8
checkbox input "true"
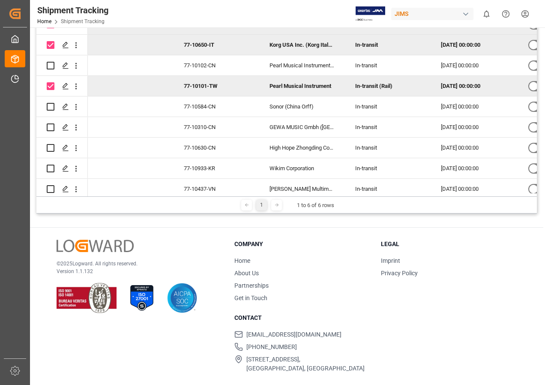
scroll to position [899, 0]
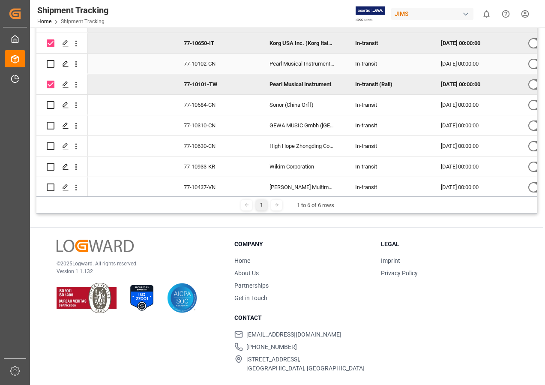
click at [50, 64] on input "Press Space to toggle row selection (unchecked)" at bounding box center [51, 64] width 8 height 8
checkbox input "true"
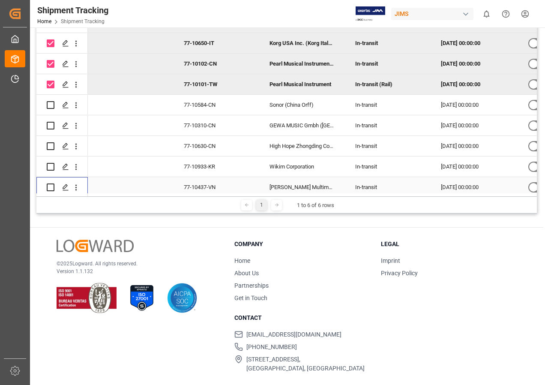
click at [52, 185] on input "Press Space to toggle row selection (unchecked)" at bounding box center [51, 187] width 8 height 8
checkbox input "true"
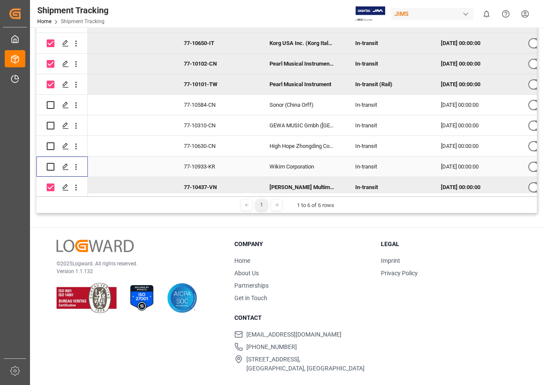
drag, startPoint x: 51, startPoint y: 167, endPoint x: 51, endPoint y: 157, distance: 10.7
click at [51, 167] on input "Press Space to toggle row selection (unchecked)" at bounding box center [51, 167] width 8 height 8
checkbox input "true"
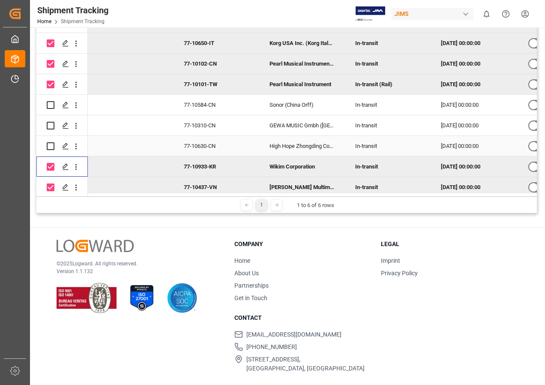
drag, startPoint x: 51, startPoint y: 152, endPoint x: 51, endPoint y: 143, distance: 9.0
click at [51, 150] on div "Press SPACE to select this row." at bounding box center [51, 146] width 8 height 20
click at [50, 130] on div "Press SPACE to select this row." at bounding box center [51, 126] width 8 height 20
click at [50, 146] on input "Press Space to toggle row selection (unchecked)" at bounding box center [51, 146] width 8 height 8
checkbox input "true"
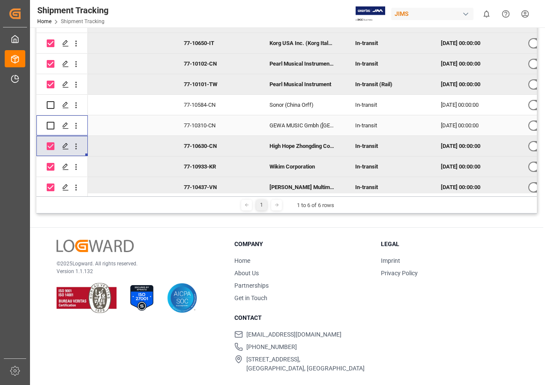
click at [51, 129] on input "Press Space to toggle row selection (unchecked)" at bounding box center [51, 126] width 8 height 8
checkbox input "true"
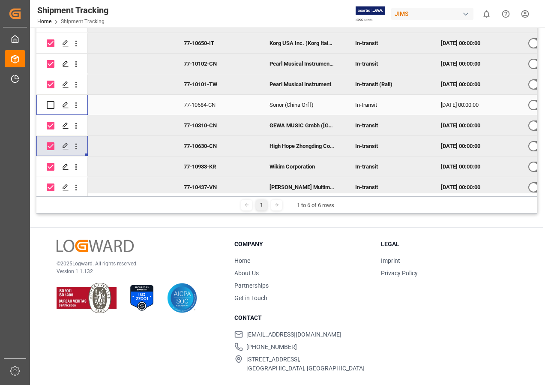
click at [51, 108] on input "Press Space to toggle row selection (unchecked)" at bounding box center [51, 105] width 8 height 8
checkbox input "true"
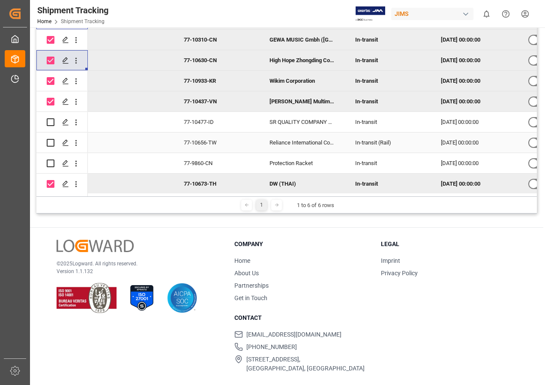
scroll to position [1028, 0]
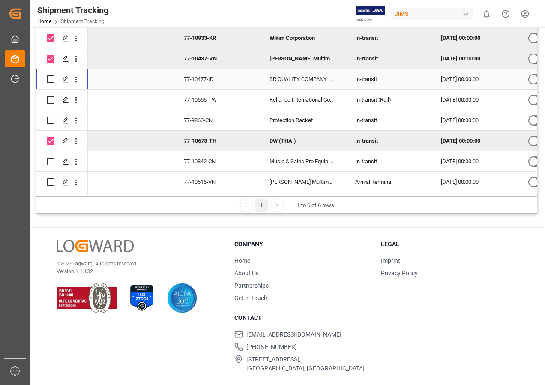
click at [48, 78] on input "Press Space to toggle row selection (unchecked)" at bounding box center [51, 79] width 8 height 8
checkbox input "true"
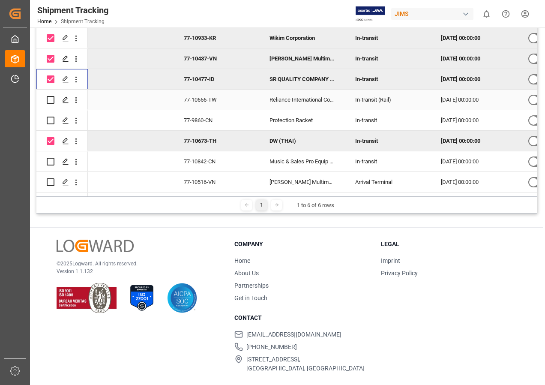
click at [49, 100] on input "Press Space to toggle row selection (unchecked)" at bounding box center [51, 100] width 8 height 8
checkbox input "true"
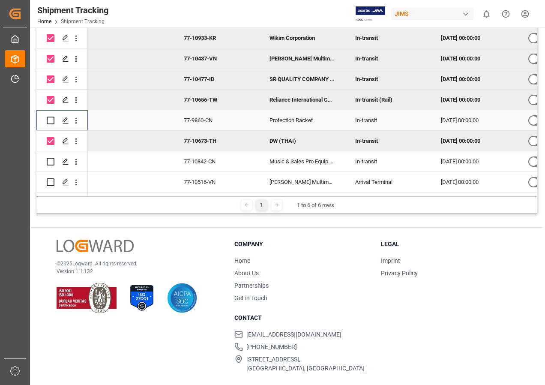
click at [48, 122] on input "Press Space to toggle row selection (unchecked)" at bounding box center [51, 120] width 8 height 8
checkbox input "true"
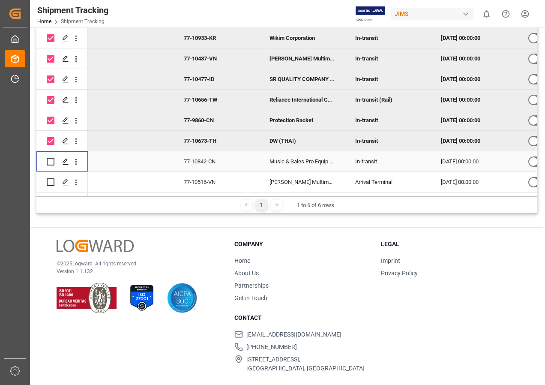
click at [51, 162] on input "Press Space to toggle row selection (unchecked)" at bounding box center [51, 162] width 8 height 8
checkbox input "true"
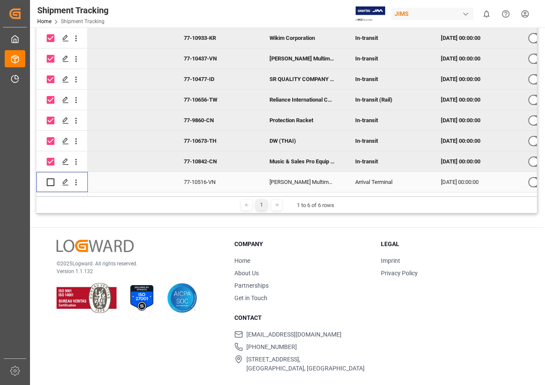
click at [48, 179] on input "Press Space to toggle row selection (unchecked)" at bounding box center [51, 182] width 8 height 8
checkbox input "true"
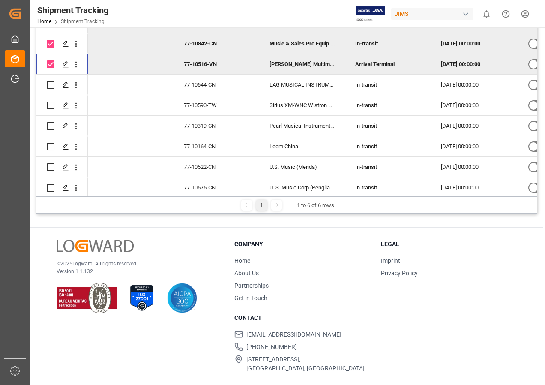
scroll to position [1156, 0]
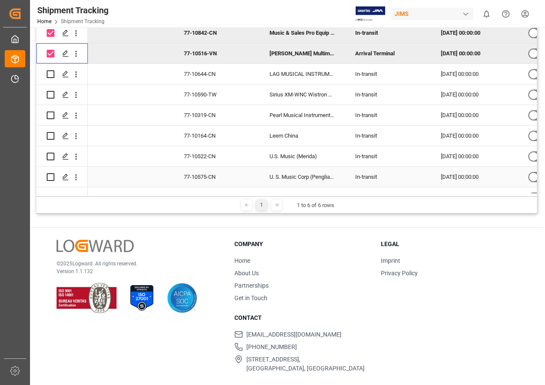
click at [49, 175] on input "Press Space to toggle row selection (unchecked)" at bounding box center [51, 177] width 8 height 8
checkbox input "true"
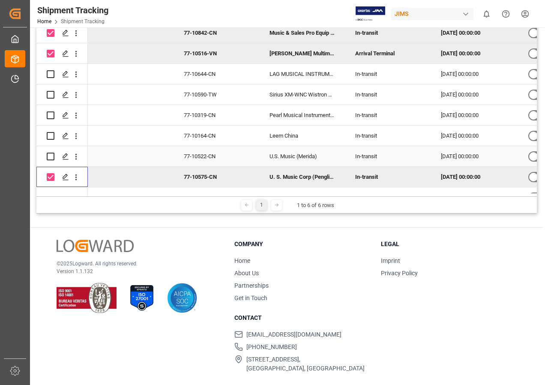
drag, startPoint x: 51, startPoint y: 157, endPoint x: 51, endPoint y: 142, distance: 14.6
click at [51, 156] on input "Press Space to toggle row selection (unchecked)" at bounding box center [51, 156] width 8 height 8
checkbox input "true"
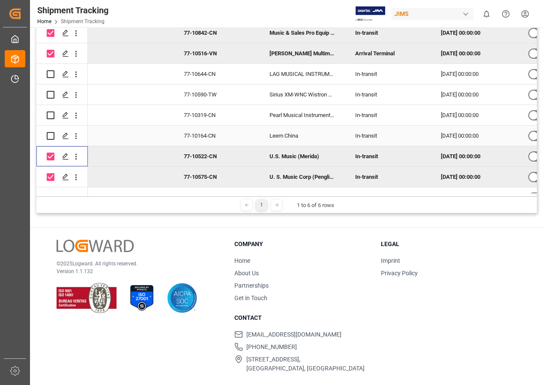
click at [50, 138] on input "Press Space to toggle row selection (unchecked)" at bounding box center [51, 136] width 8 height 8
checkbox input "true"
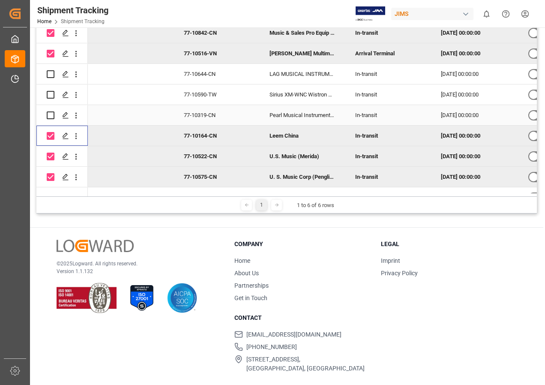
click at [51, 115] on input "Press Space to toggle row selection (unchecked)" at bounding box center [51, 115] width 8 height 8
checkbox input "true"
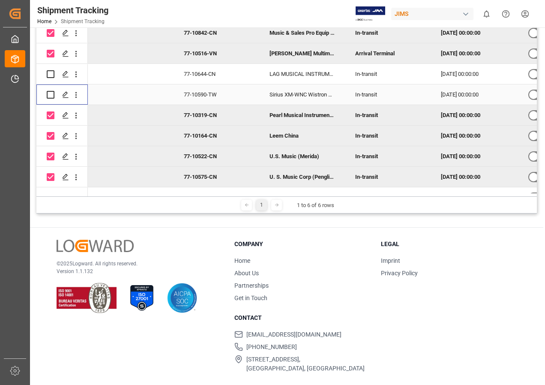
drag, startPoint x: 51, startPoint y: 96, endPoint x: 53, endPoint y: 75, distance: 20.2
click at [51, 95] on input "Press Space to toggle row selection (unchecked)" at bounding box center [51, 95] width 8 height 8
checkbox input "true"
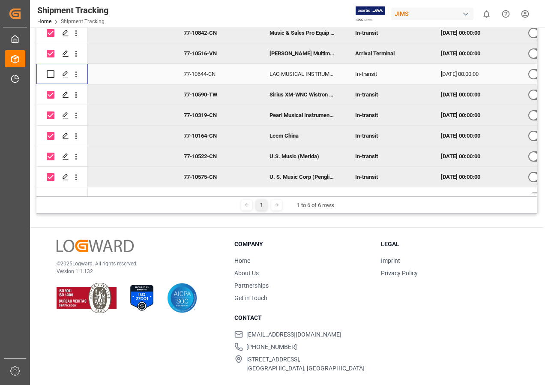
click at [53, 73] on input "Press Space to toggle row selection (unchecked)" at bounding box center [51, 74] width 8 height 8
checkbox input "true"
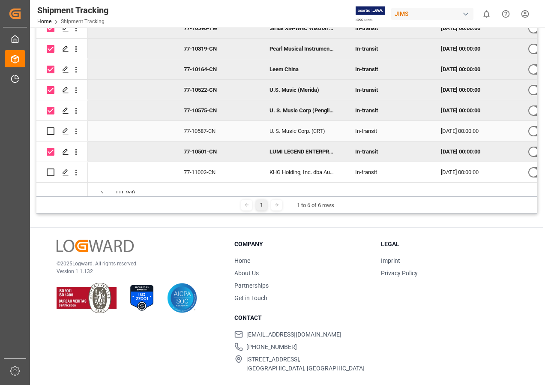
scroll to position [1236, 0]
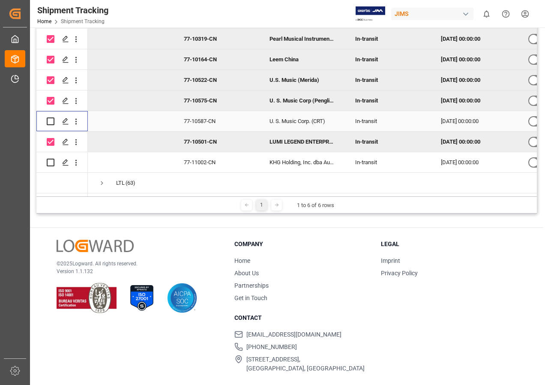
click at [50, 119] on input "Press Space to toggle row selection (unchecked)" at bounding box center [51, 121] width 8 height 8
checkbox input "true"
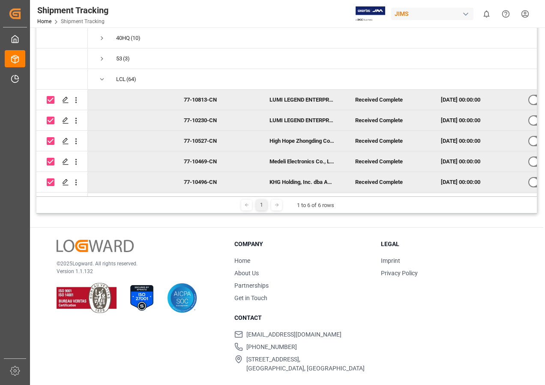
scroll to position [74, 0]
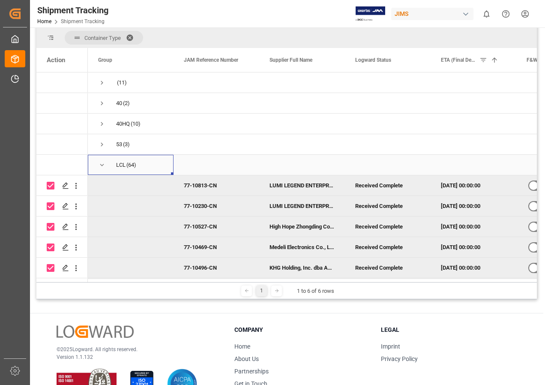
click at [103, 164] on span "Press SPACE to select this row." at bounding box center [102, 165] width 8 height 8
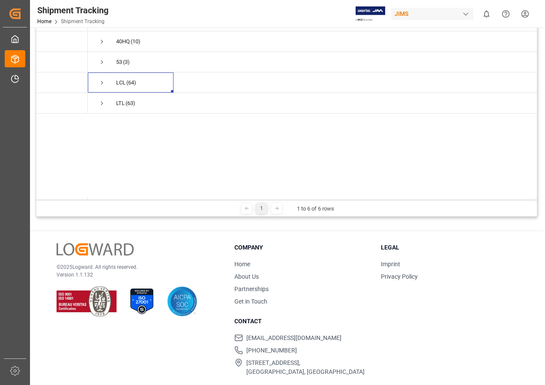
scroll to position [159, 0]
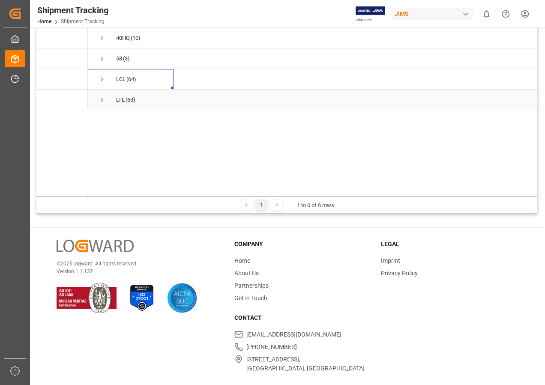
click at [102, 99] on span "Press SPACE to select this row." at bounding box center [102, 100] width 8 height 8
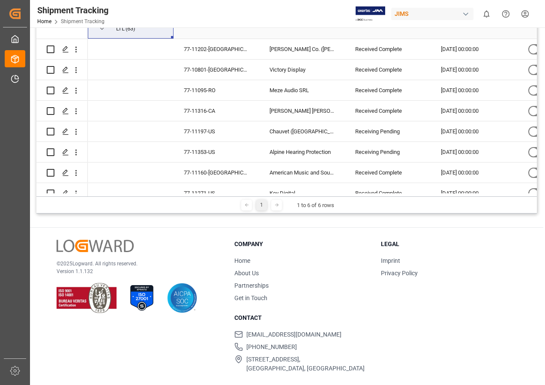
scroll to position [86, 0]
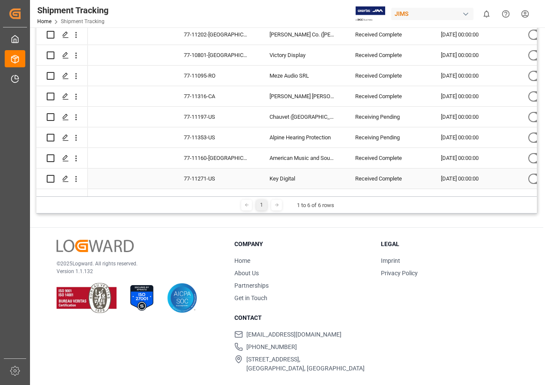
click at [51, 178] on input "Press Space to toggle row selection (unchecked)" at bounding box center [51, 179] width 8 height 8
checkbox input "true"
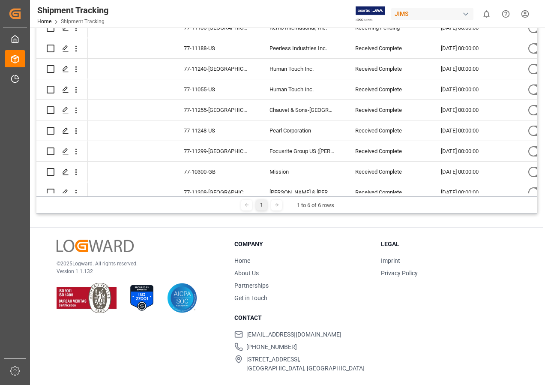
scroll to position [214, 0]
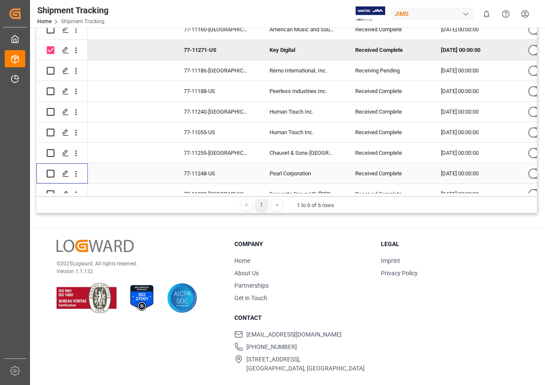
click at [50, 173] on input "Press Space to toggle row selection (unchecked)" at bounding box center [51, 174] width 8 height 8
checkbox input "true"
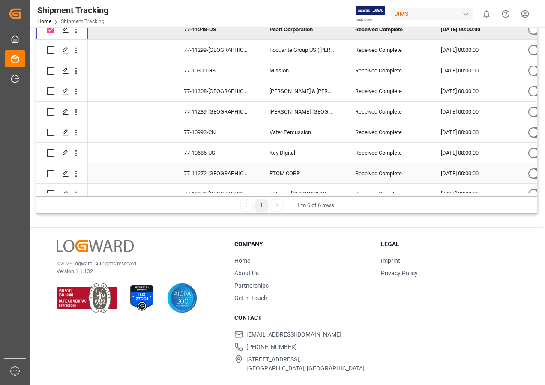
scroll to position [343, 0]
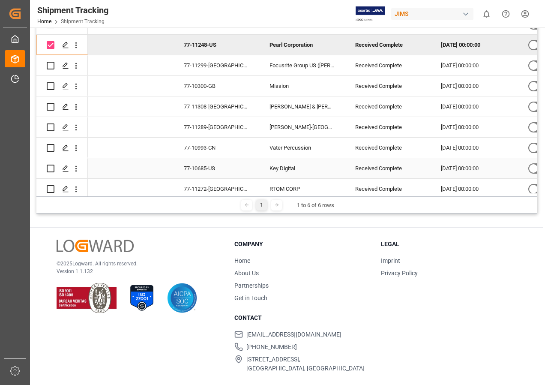
click at [50, 166] on input "Press Space to toggle row selection (unchecked)" at bounding box center [51, 168] width 8 height 8
checkbox input "true"
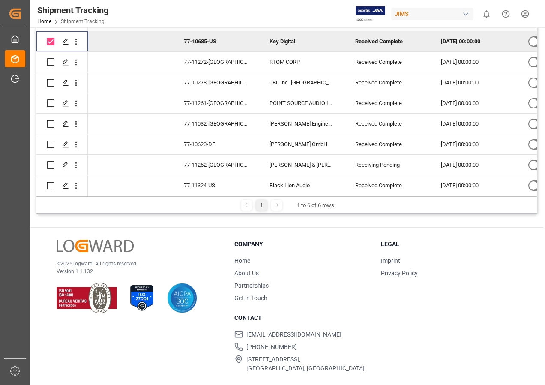
scroll to position [471, 0]
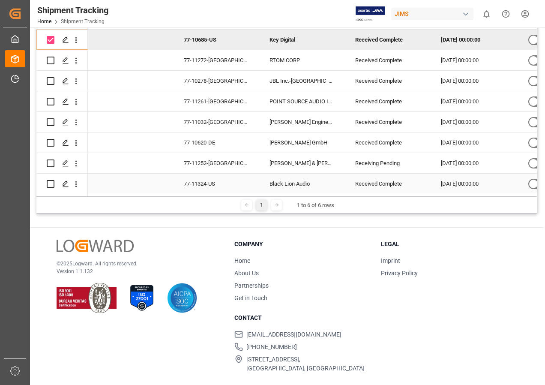
click at [49, 182] on input "Press Space to toggle row selection (unchecked)" at bounding box center [51, 184] width 8 height 8
checkbox input "true"
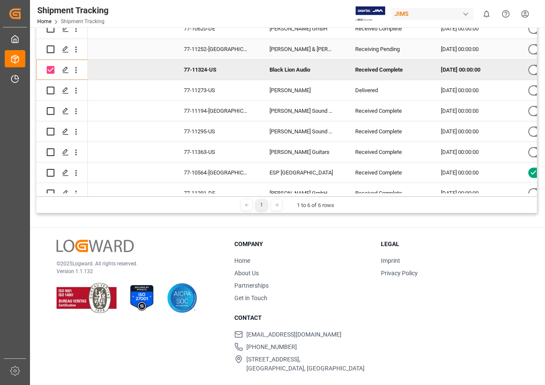
scroll to position [600, 0]
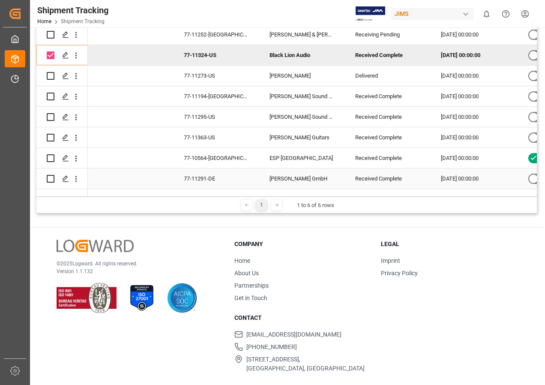
click at [48, 178] on input "Press Space to toggle row selection (unchecked)" at bounding box center [51, 179] width 8 height 8
checkbox input "true"
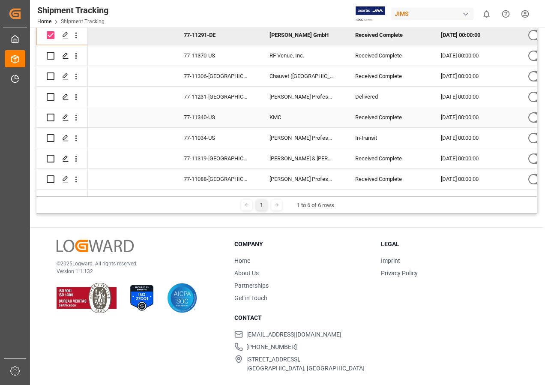
scroll to position [728, 0]
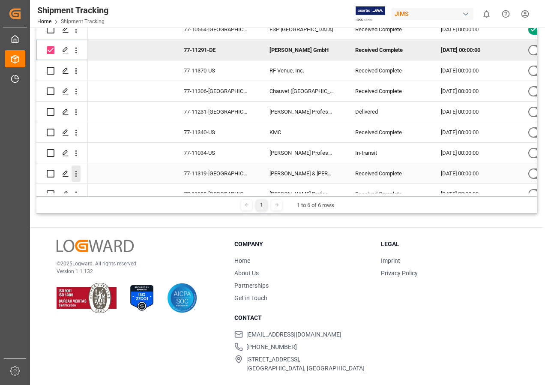
drag, startPoint x: 51, startPoint y: 173, endPoint x: 73, endPoint y: 165, distance: 23.4
click at [51, 173] on input "Press Space to toggle row selection (unchecked)" at bounding box center [51, 174] width 8 height 8
checkbox input "true"
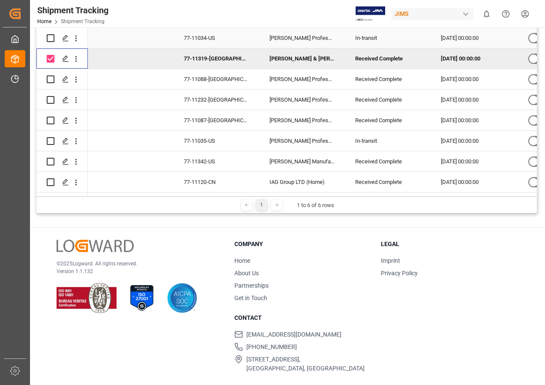
scroll to position [857, 0]
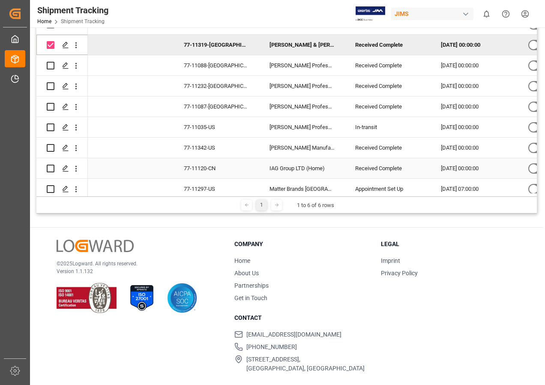
drag, startPoint x: 51, startPoint y: 166, endPoint x: 96, endPoint y: 166, distance: 45.0
click at [51, 166] on input "Press Space to toggle row selection (unchecked)" at bounding box center [51, 168] width 8 height 8
checkbox input "true"
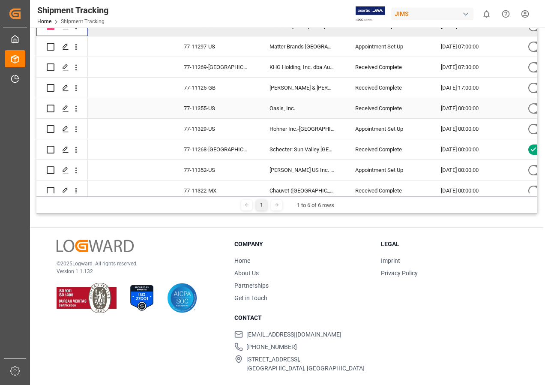
scroll to position [985, 0]
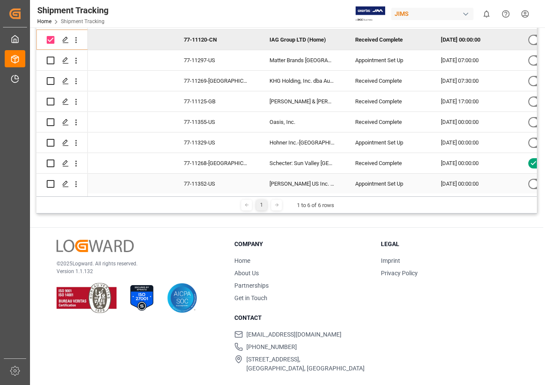
click at [51, 182] on input "Press Space to toggle row selection (unchecked)" at bounding box center [51, 184] width 8 height 8
checkbox input "true"
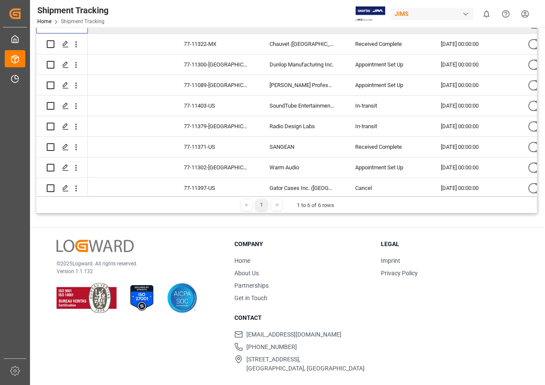
scroll to position [1156, 0]
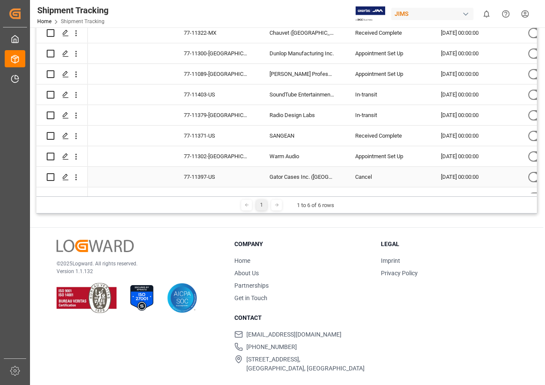
drag, startPoint x: 48, startPoint y: 174, endPoint x: 72, endPoint y: 165, distance: 26.2
click at [48, 174] on input "Press Space to toggle row selection (unchecked)" at bounding box center [51, 177] width 8 height 8
checkbox input "true"
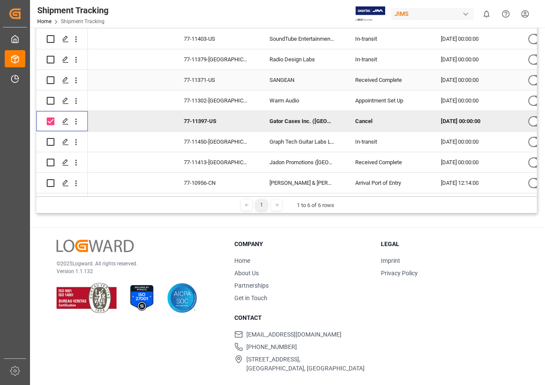
scroll to position [1215, 0]
click at [49, 179] on input "Press Space to toggle row selection (unchecked)" at bounding box center [51, 183] width 8 height 8
checkbox input "true"
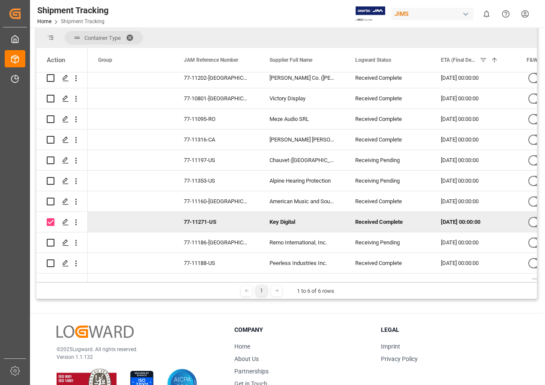
scroll to position [128, 0]
click at [51, 77] on input "Press Space to toggle row selection (unchecked)" at bounding box center [51, 78] width 8 height 8
checkbox input "true"
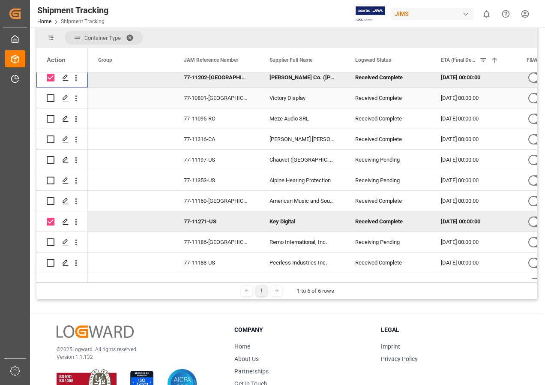
click at [50, 96] on input "Press Space to toggle row selection (unchecked)" at bounding box center [51, 98] width 8 height 8
checkbox input "true"
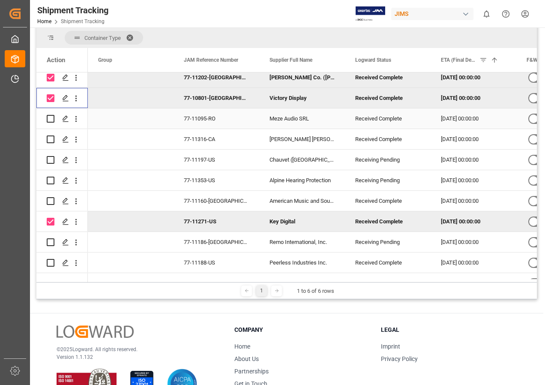
click at [49, 119] on input "Press Space to toggle row selection (unchecked)" at bounding box center [51, 119] width 8 height 8
checkbox input "true"
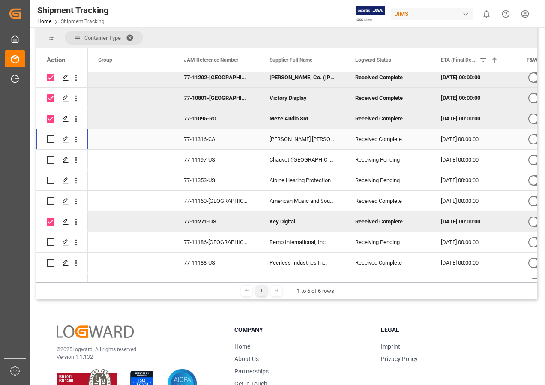
click at [50, 137] on input "Press Space to toggle row selection (unchecked)" at bounding box center [51, 139] width 8 height 8
checkbox input "true"
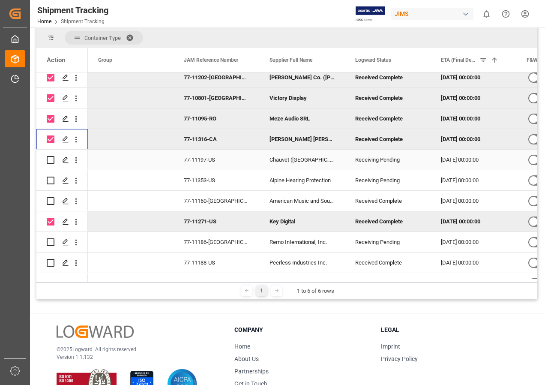
click at [48, 159] on input "Press Space to toggle row selection (unchecked)" at bounding box center [51, 160] width 8 height 8
checkbox input "true"
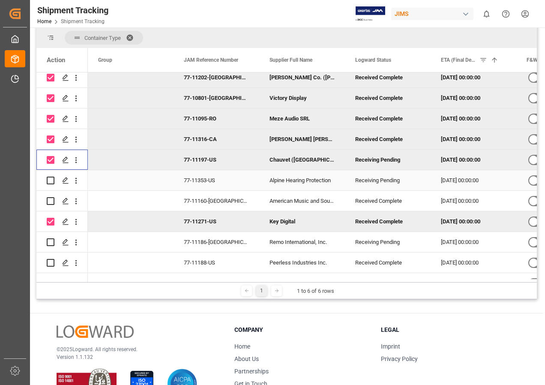
click at [50, 179] on input "Press Space to toggle row selection (unchecked)" at bounding box center [51, 180] width 8 height 8
checkbox input "true"
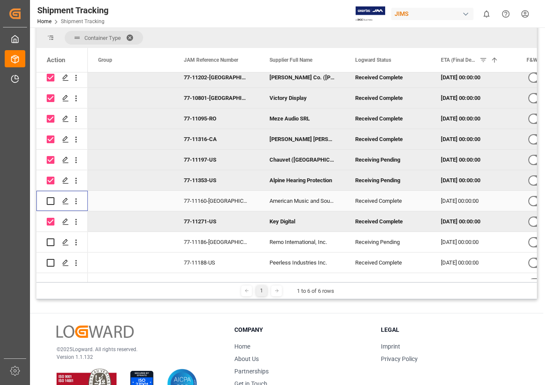
click at [51, 199] on input "Press Space to toggle row selection (unchecked)" at bounding box center [51, 201] width 8 height 8
checkbox input "true"
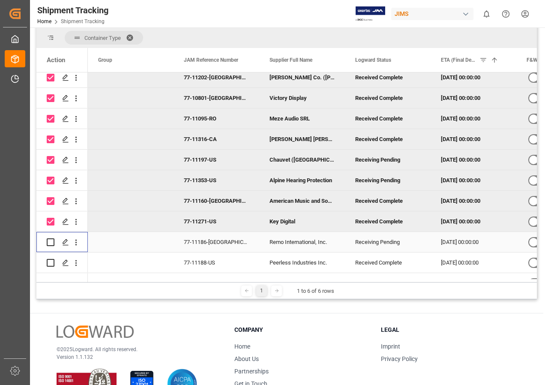
click at [52, 242] on input "Press Space to toggle row selection (unchecked)" at bounding box center [51, 242] width 8 height 8
checkbox input "true"
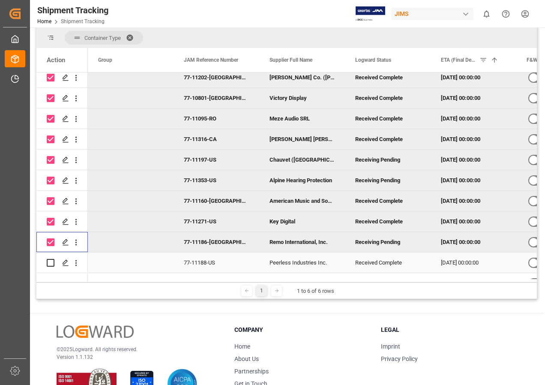
click at [51, 263] on input "Press Space to toggle row selection (unchecked)" at bounding box center [51, 263] width 8 height 8
checkbox input "true"
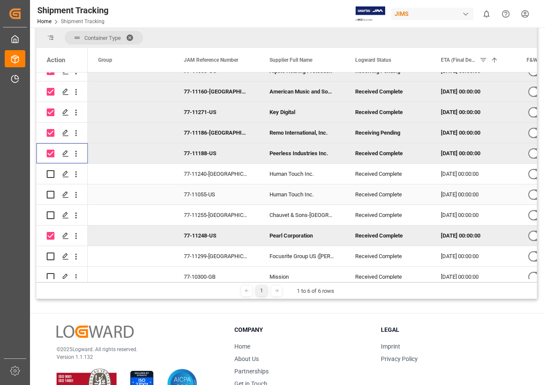
scroll to position [257, 0]
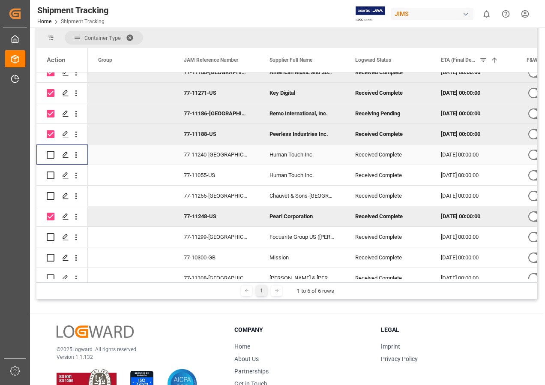
click at [51, 153] on input "Press Space to toggle row selection (unchecked)" at bounding box center [51, 155] width 8 height 8
checkbox input "true"
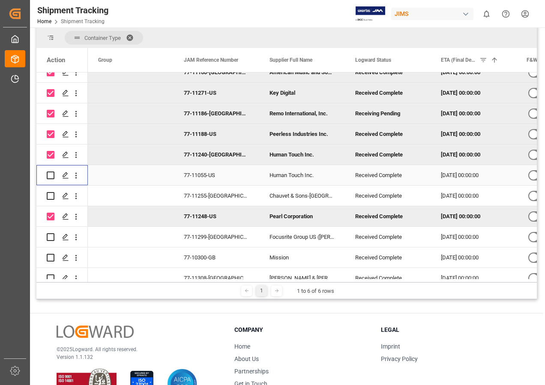
click at [49, 176] on input "Press Space to toggle row selection (unchecked)" at bounding box center [51, 175] width 8 height 8
checkbox input "true"
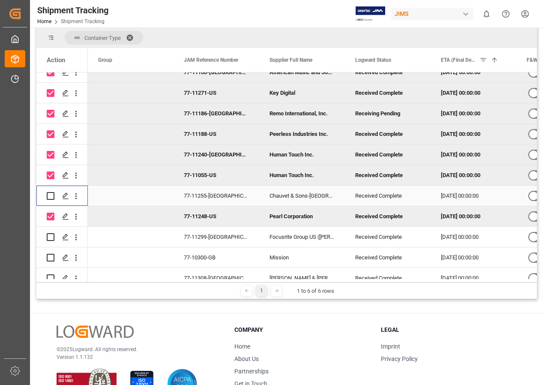
click at [51, 194] on input "Press Space to toggle row selection (unchecked)" at bounding box center [51, 196] width 8 height 8
checkbox input "true"
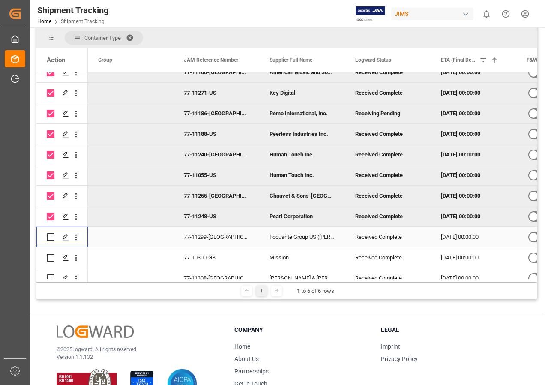
click at [51, 234] on input "Press Space to toggle row selection (unchecked)" at bounding box center [51, 237] width 8 height 8
checkbox input "true"
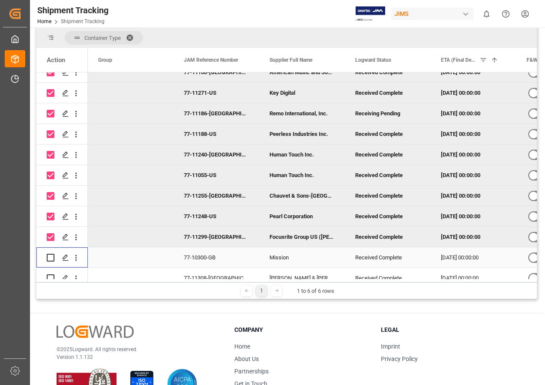
click at [51, 254] on input "Press Space to toggle row selection (unchecked)" at bounding box center [51, 258] width 8 height 8
checkbox input "true"
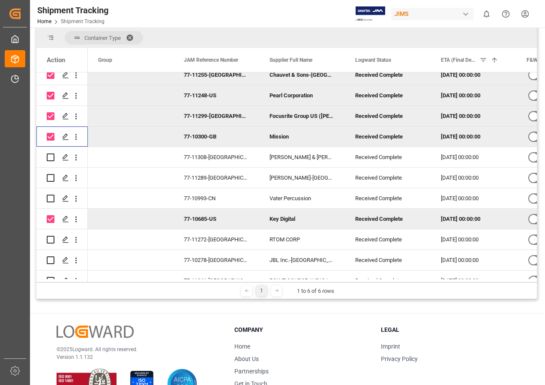
scroll to position [428, 0]
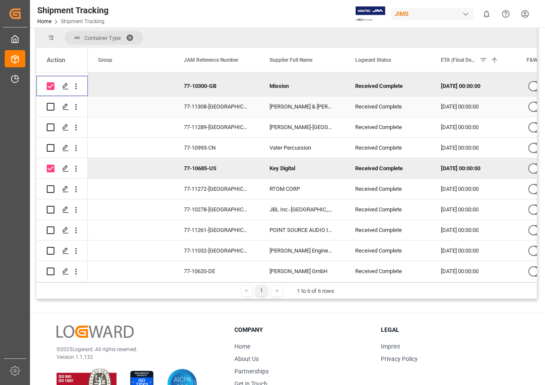
click at [51, 106] on input "Press Space to toggle row selection (unchecked)" at bounding box center [51, 107] width 8 height 8
checkbox input "true"
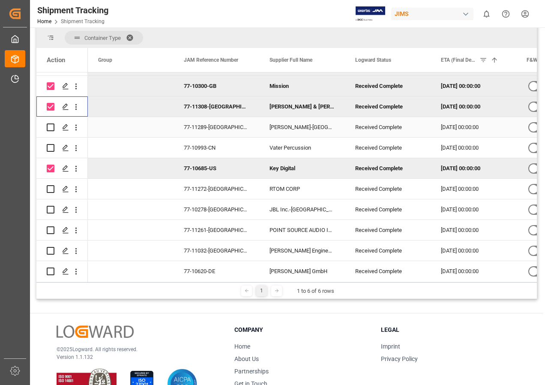
click at [51, 126] on input "Press Space to toggle row selection (unchecked)" at bounding box center [51, 127] width 8 height 8
checkbox input "true"
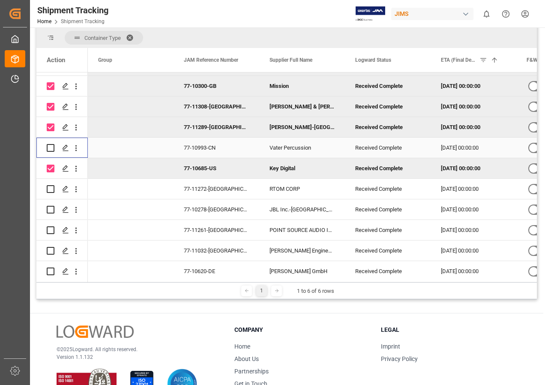
click at [50, 147] on input "Press Space to toggle row selection (unchecked)" at bounding box center [51, 148] width 8 height 8
checkbox input "true"
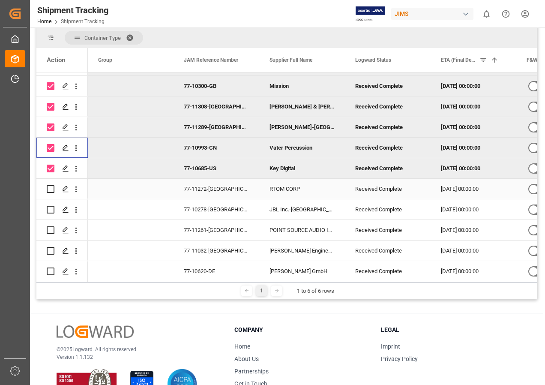
click at [49, 188] on input "Press Space to toggle row selection (unchecked)" at bounding box center [51, 189] width 8 height 8
checkbox input "true"
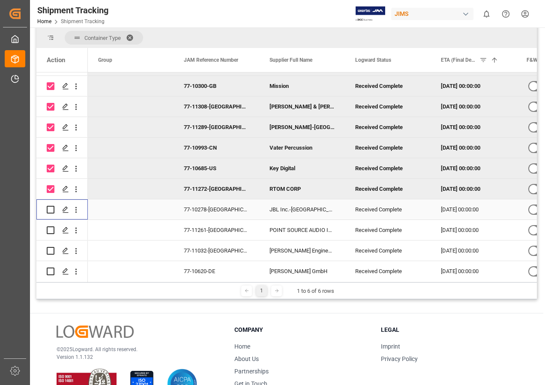
click at [52, 210] on input "Press Space to toggle row selection (unchecked)" at bounding box center [51, 210] width 8 height 8
checkbox input "true"
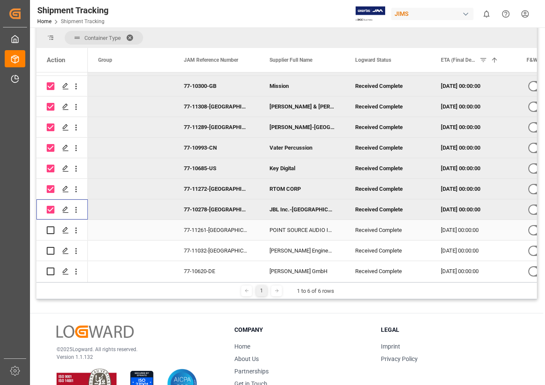
click at [52, 229] on input "Press Space to toggle row selection (unchecked)" at bounding box center [51, 230] width 8 height 8
checkbox input "true"
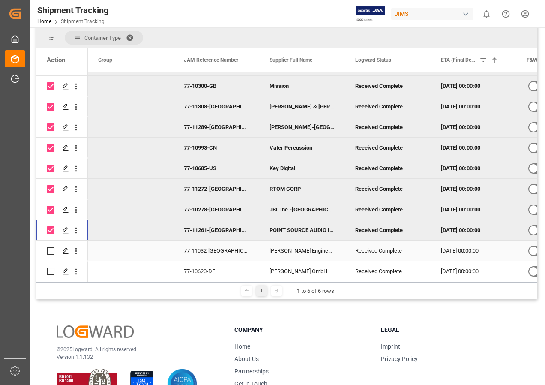
click at [50, 250] on input "Press Space to toggle row selection (unchecked)" at bounding box center [51, 251] width 8 height 8
checkbox input "true"
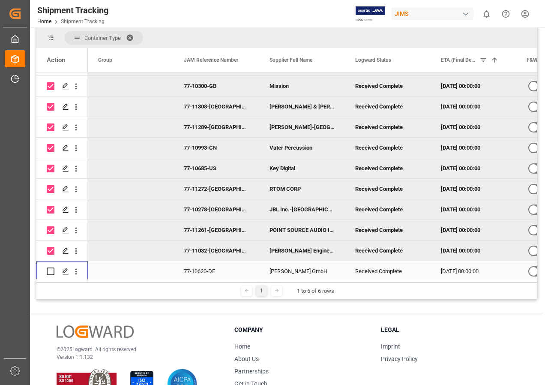
click at [51, 269] on input "Press Space to toggle row selection (unchecked)" at bounding box center [51, 271] width 8 height 8
checkbox input "true"
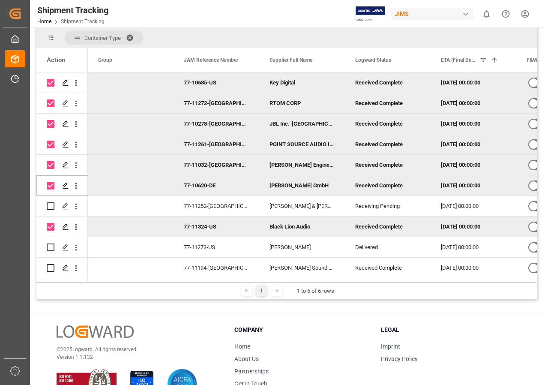
scroll to position [557, 0]
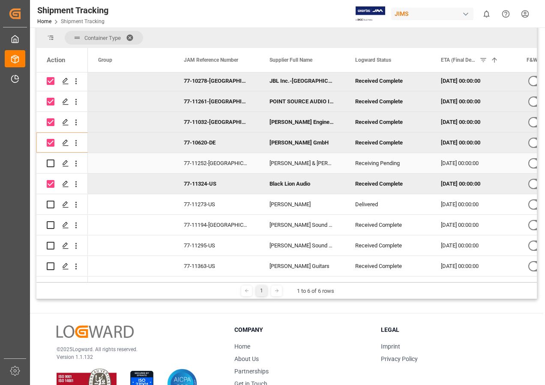
click at [49, 164] on input "Press Space to toggle row selection (unchecked)" at bounding box center [51, 163] width 8 height 8
checkbox input "true"
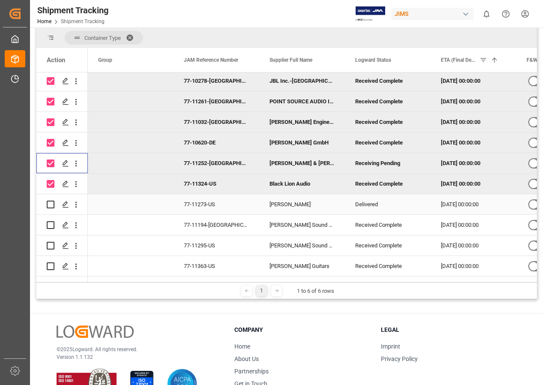
click at [52, 204] on input "Press Space to toggle row selection (unchecked)" at bounding box center [51, 204] width 8 height 8
checkbox input "true"
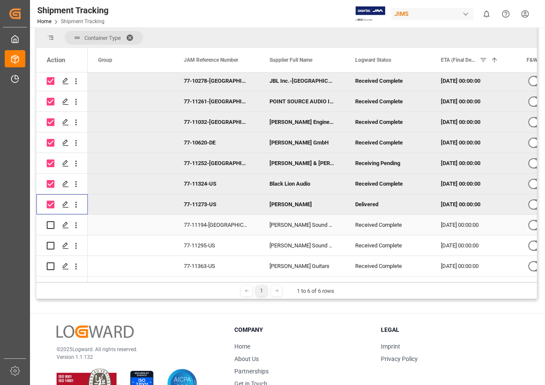
click at [51, 223] on input "Press Space to toggle row selection (unchecked)" at bounding box center [51, 225] width 8 height 8
checkbox input "true"
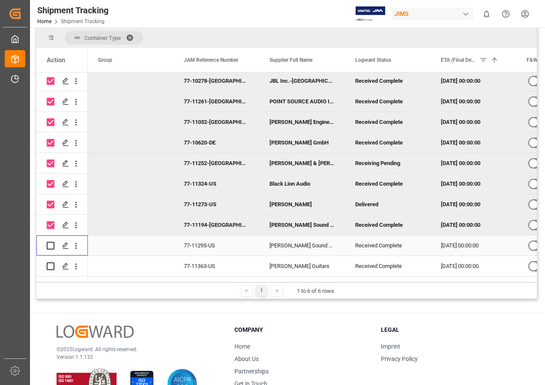
click at [51, 245] on input "Press Space to toggle row selection (unchecked)" at bounding box center [51, 246] width 8 height 8
checkbox input "true"
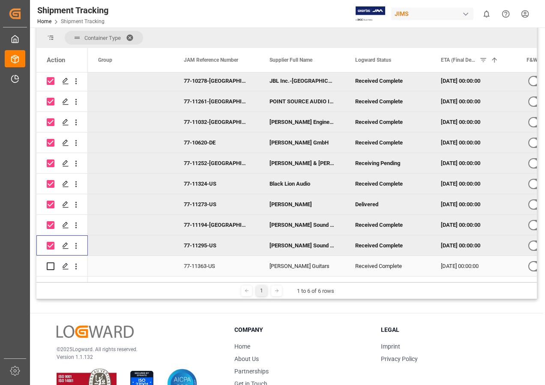
click at [50, 263] on input "Press Space to toggle row selection (unchecked)" at bounding box center [51, 266] width 8 height 8
checkbox input "true"
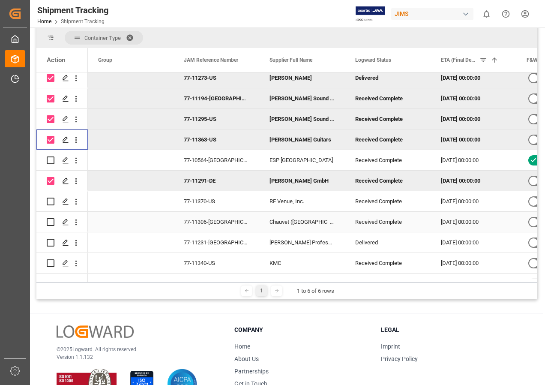
scroll to position [685, 0]
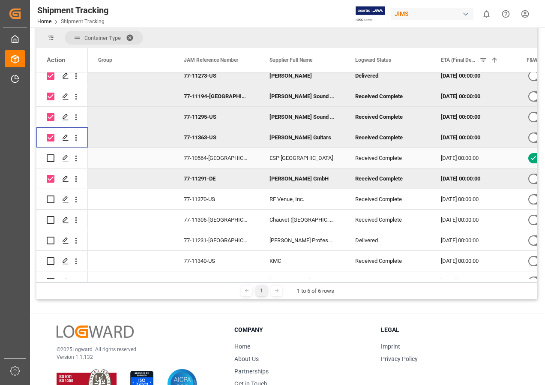
click at [48, 156] on input "Press Space to toggle row selection (unchecked)" at bounding box center [51, 158] width 8 height 8
checkbox input "true"
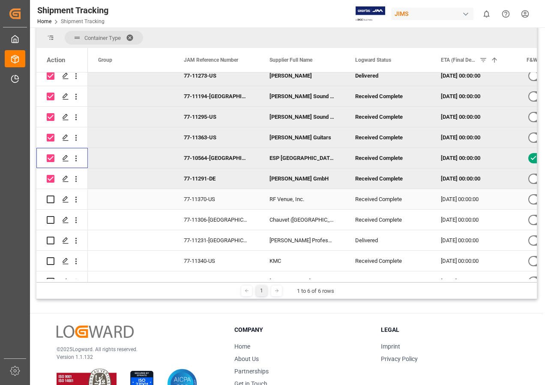
click at [51, 197] on input "Press Space to toggle row selection (unchecked)" at bounding box center [51, 199] width 8 height 8
checkbox input "true"
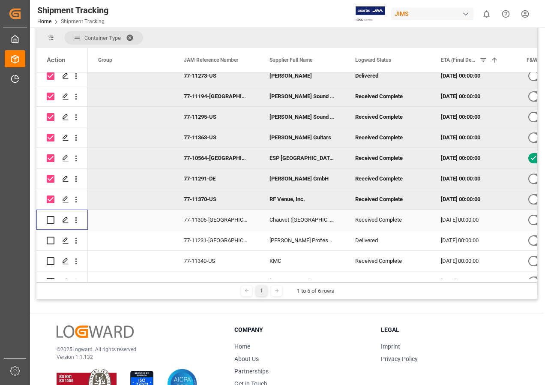
click at [51, 219] on input "Press Space to toggle row selection (unchecked)" at bounding box center [51, 220] width 8 height 8
checkbox input "true"
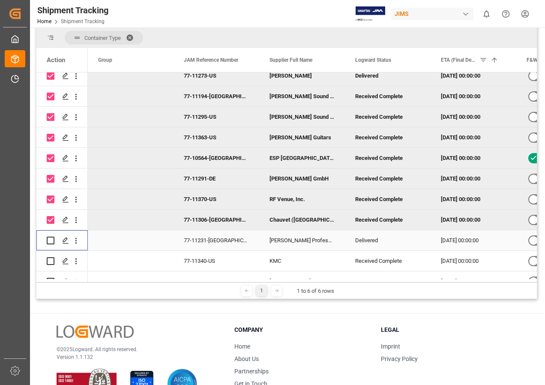
click at [49, 238] on input "Press Space to toggle row selection (unchecked)" at bounding box center [51, 240] width 8 height 8
checkbox input "true"
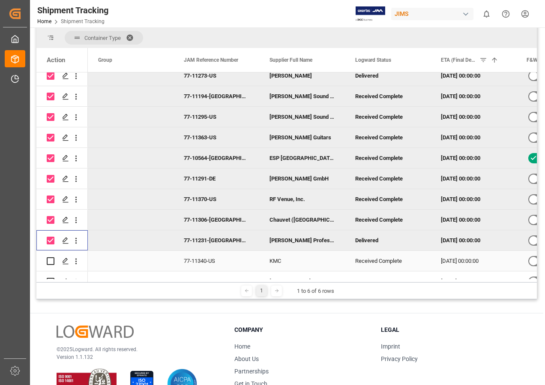
click at [49, 261] on input "Press Space to toggle row selection (unchecked)" at bounding box center [51, 261] width 8 height 8
checkbox input "true"
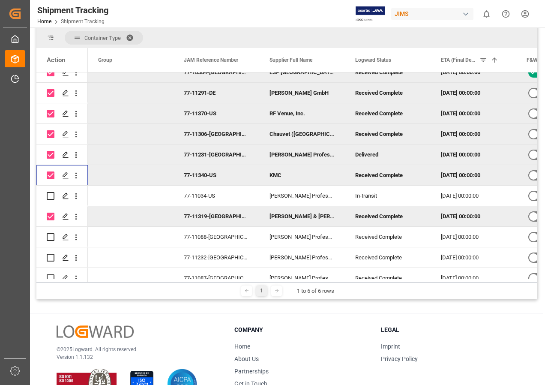
scroll to position [814, 0]
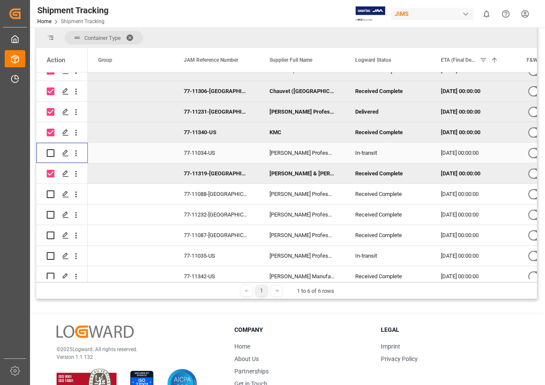
click at [48, 151] on input "Press Space to toggle row selection (unchecked)" at bounding box center [51, 153] width 8 height 8
checkbox input "true"
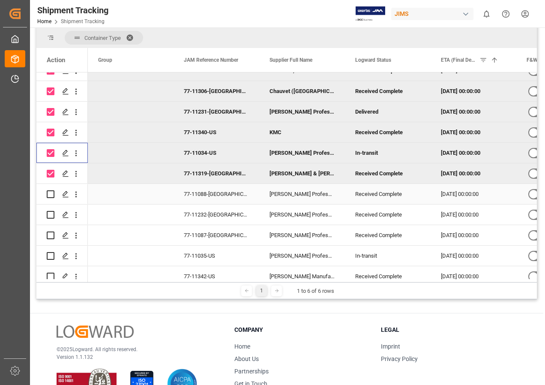
click at [51, 189] on div "Press SPACE to select this row." at bounding box center [51, 194] width 8 height 20
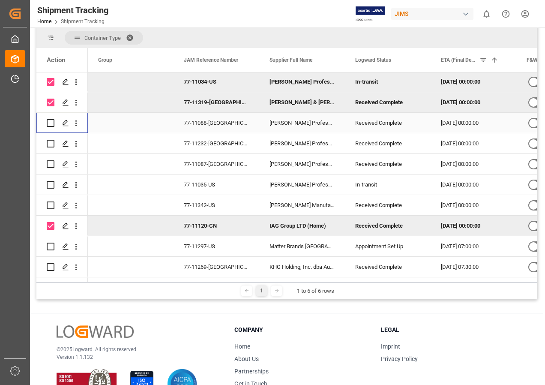
scroll to position [899, 0]
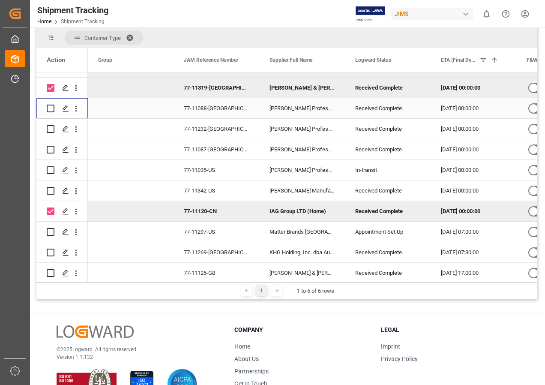
click at [49, 108] on input "Press Space to toggle row selection (unchecked)" at bounding box center [51, 109] width 8 height 8
checkbox input "true"
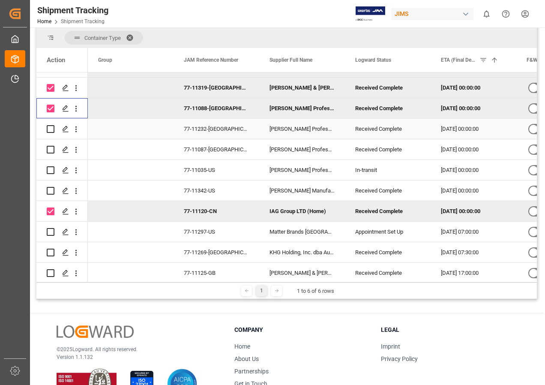
click at [50, 128] on input "Press Space to toggle row selection (unchecked)" at bounding box center [51, 129] width 8 height 8
checkbox input "true"
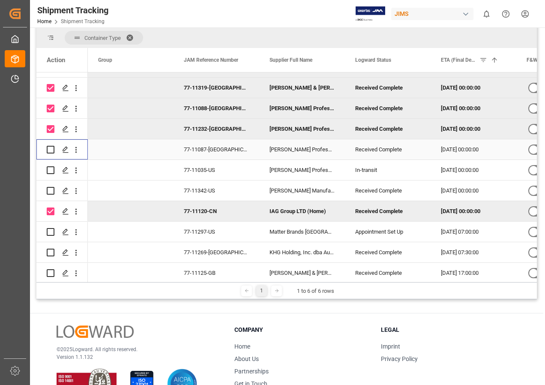
click at [52, 146] on input "Press Space to toggle row selection (unchecked)" at bounding box center [51, 150] width 8 height 8
checkbox input "true"
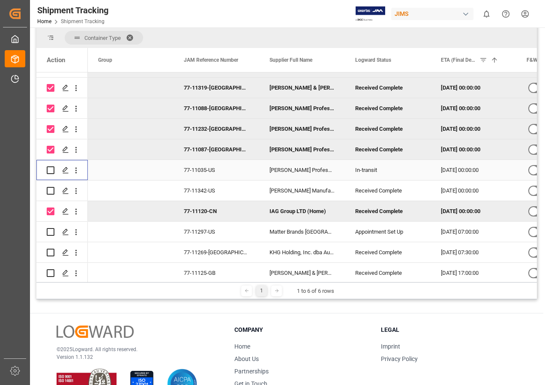
click at [51, 170] on input "Press Space to toggle row selection (unchecked)" at bounding box center [51, 170] width 8 height 8
checkbox input "true"
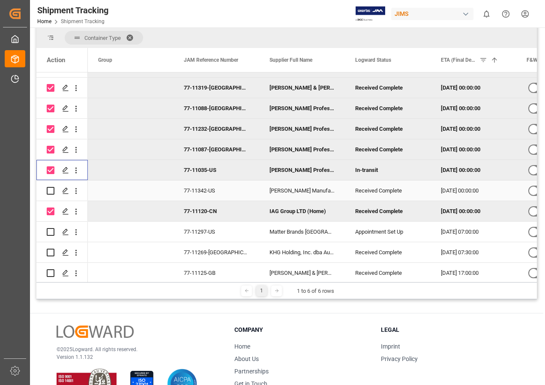
click at [49, 191] on input "Press Space to toggle row selection (unchecked)" at bounding box center [51, 191] width 8 height 8
checkbox input "true"
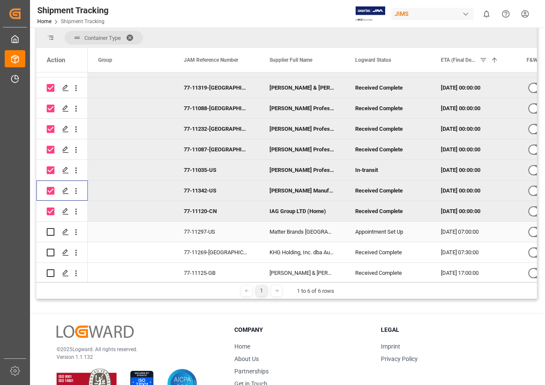
click at [48, 229] on input "Press Space to toggle row selection (unchecked)" at bounding box center [51, 232] width 8 height 8
checkbox input "true"
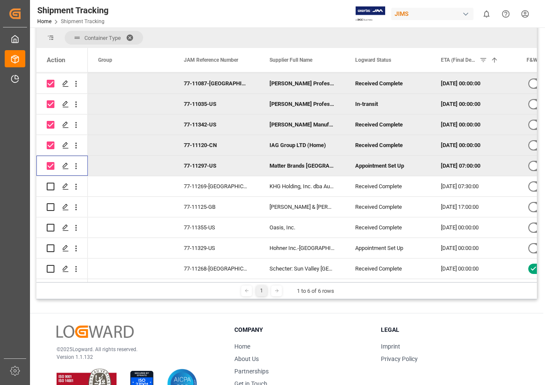
scroll to position [985, 0]
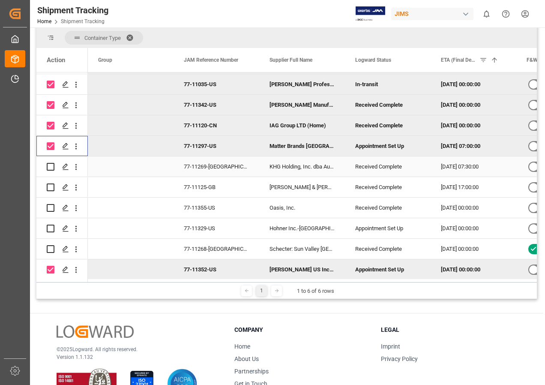
click at [52, 163] on input "Press Space to toggle row selection (unchecked)" at bounding box center [51, 167] width 8 height 8
checkbox input "true"
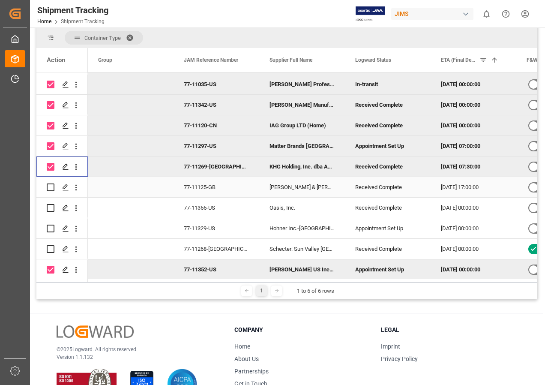
click at [51, 186] on input "Press Space to toggle row selection (unchecked)" at bounding box center [51, 187] width 8 height 8
checkbox input "true"
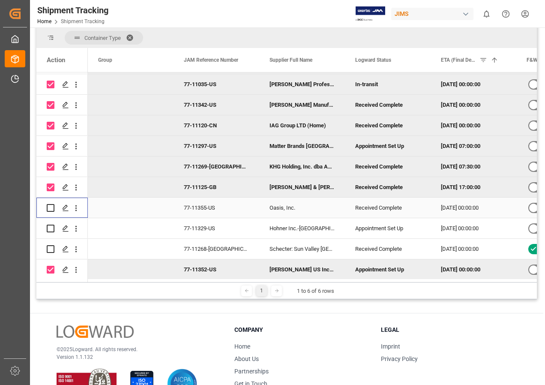
click at [50, 206] on input "Press Space to toggle row selection (unchecked)" at bounding box center [51, 208] width 8 height 8
checkbox input "true"
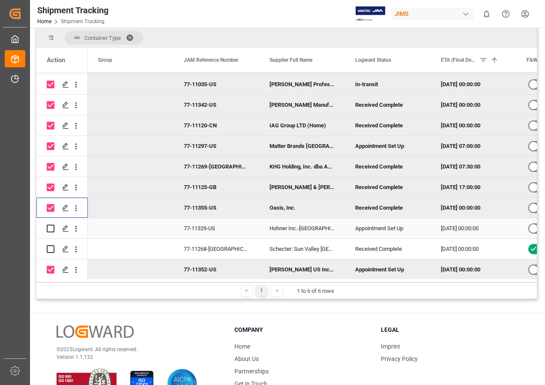
click at [49, 229] on input "Press Space to toggle row selection (unchecked)" at bounding box center [51, 228] width 8 height 8
checkbox input "true"
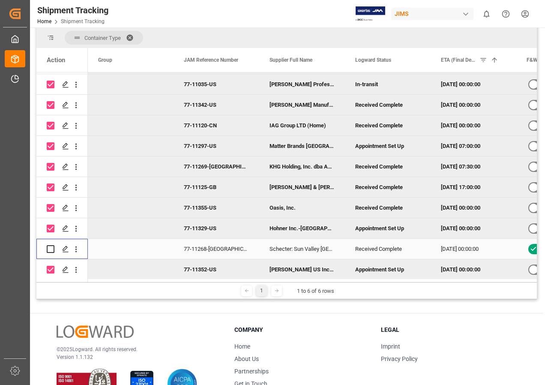
click at [51, 249] on input "Press Space to toggle row selection (unchecked)" at bounding box center [51, 249] width 8 height 8
checkbox input "true"
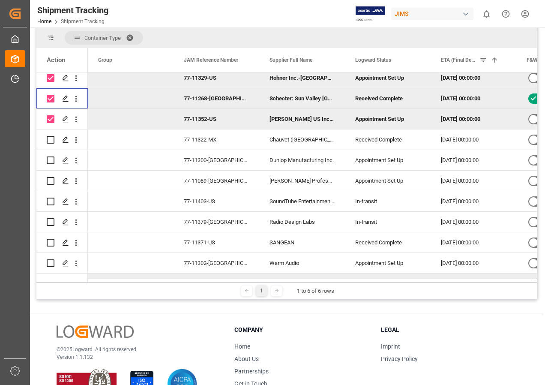
scroll to position [1156, 0]
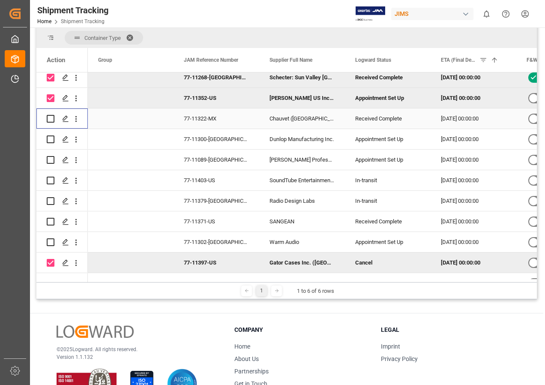
click at [49, 116] on input "Press Space to toggle row selection (unchecked)" at bounding box center [51, 119] width 8 height 8
checkbox input "true"
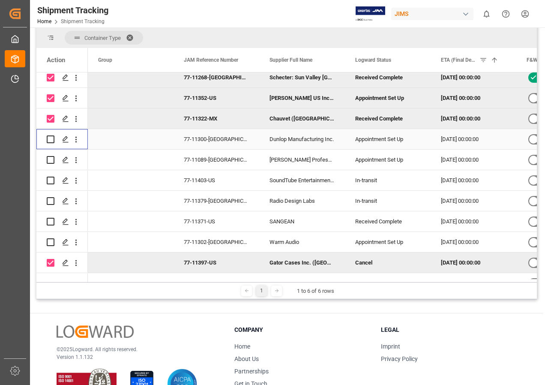
click at [49, 139] on input "Press Space to toggle row selection (unchecked)" at bounding box center [51, 139] width 8 height 8
checkbox input "true"
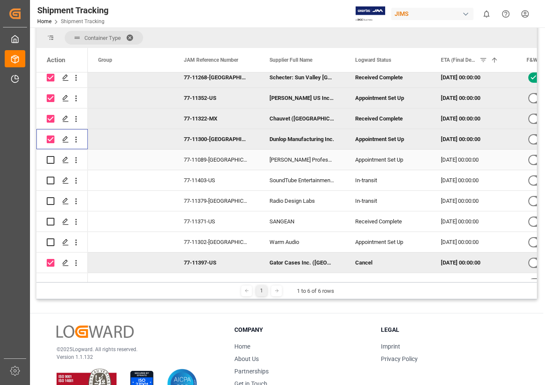
click at [51, 160] on input "Press Space to toggle row selection (unchecked)" at bounding box center [51, 160] width 8 height 8
checkbox input "true"
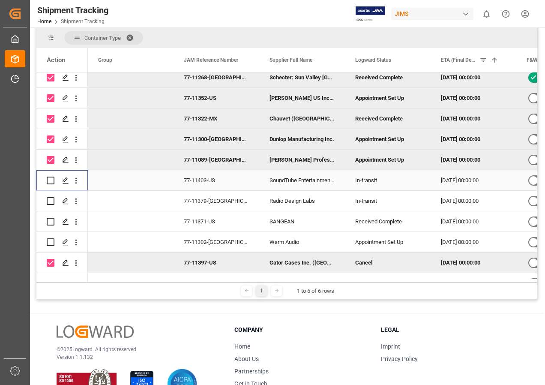
click at [49, 180] on input "Press Space to toggle row selection (unchecked)" at bounding box center [51, 180] width 8 height 8
checkbox input "true"
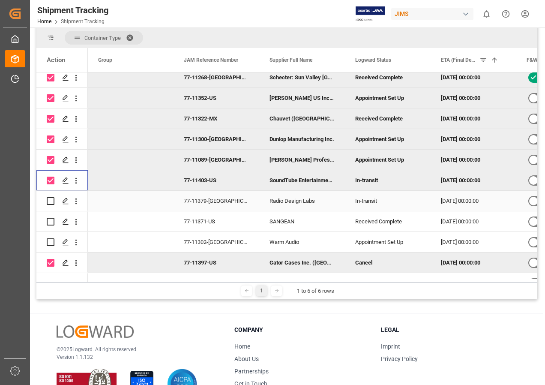
click at [49, 201] on input "Press Space to toggle row selection (unchecked)" at bounding box center [51, 201] width 8 height 8
checkbox input "true"
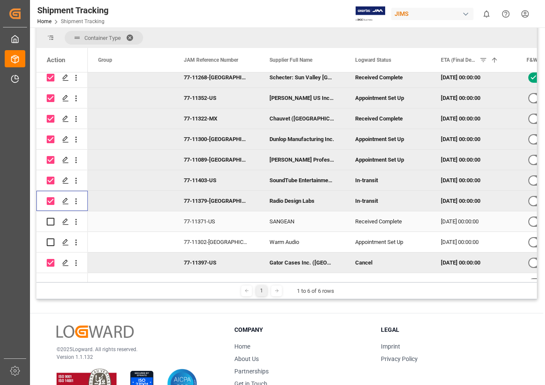
click at [49, 223] on input "Press Space to toggle row selection (unchecked)" at bounding box center [51, 222] width 8 height 8
checkbox input "true"
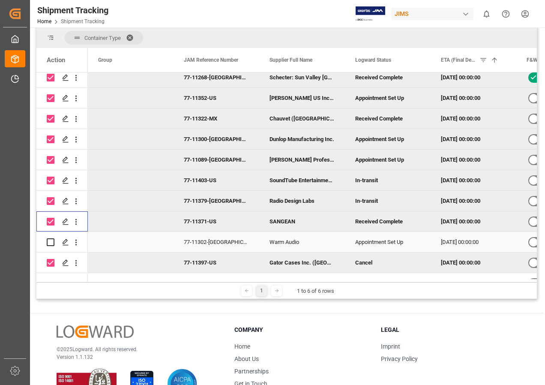
click at [48, 242] on input "Press Space to toggle row selection (unchecked)" at bounding box center [51, 242] width 8 height 8
checkbox input "true"
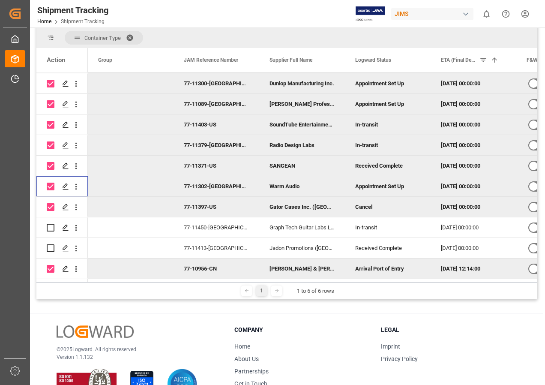
scroll to position [1215, 0]
click at [50, 224] on input "Press Space to toggle row selection (unchecked)" at bounding box center [51, 228] width 8 height 8
checkbox input "true"
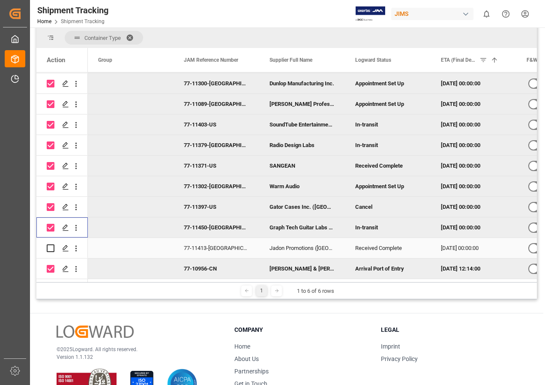
click at [49, 245] on input "Press Space to toggle row selection (unchecked)" at bounding box center [51, 248] width 8 height 8
checkbox input "true"
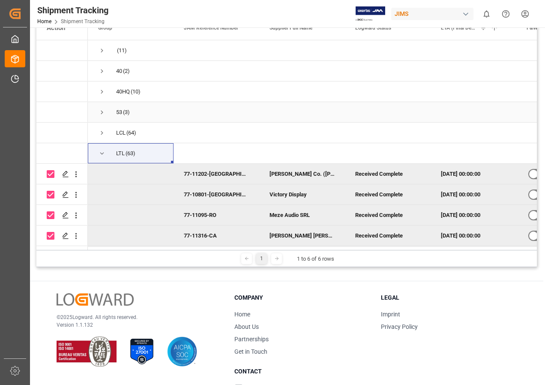
scroll to position [31, 0]
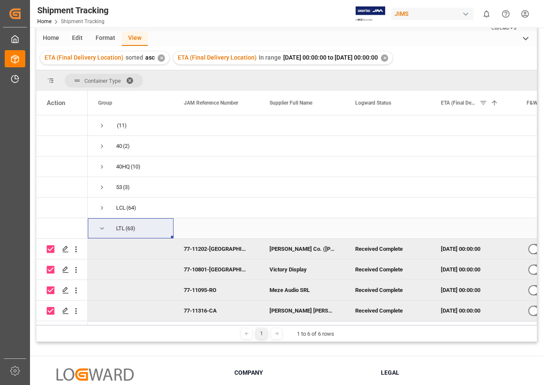
click at [101, 227] on span "Press SPACE to select this row." at bounding box center [102, 228] width 8 height 8
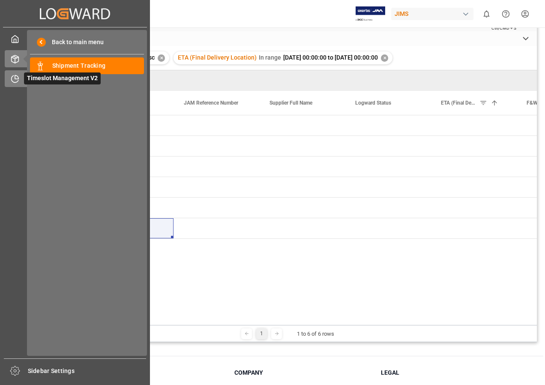
click at [30, 78] on span "Timeslot Management V2" at bounding box center [62, 78] width 77 height 12
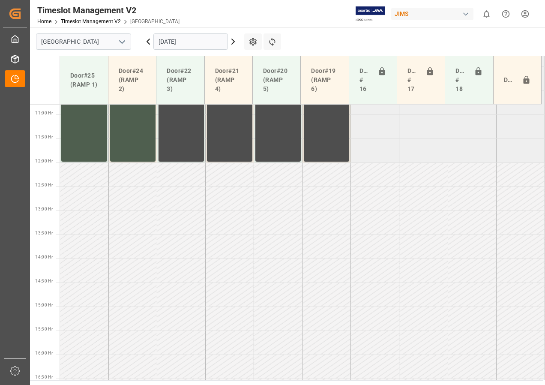
scroll to position [636, 0]
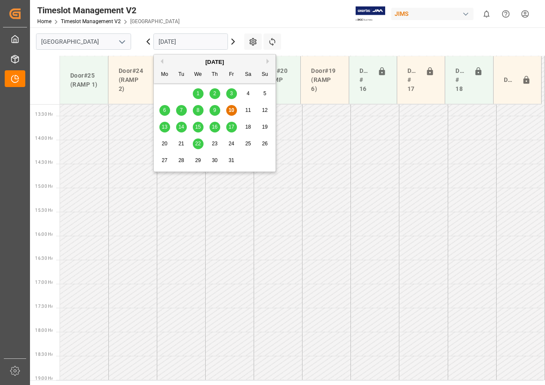
click at [196, 47] on input "[DATE]" at bounding box center [190, 41] width 75 height 16
click at [180, 127] on span "14" at bounding box center [181, 127] width 6 height 6
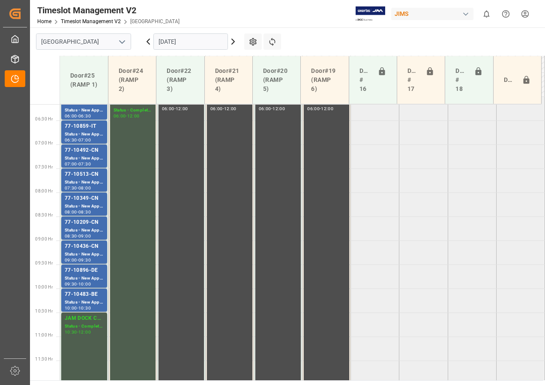
scroll to position [281, 0]
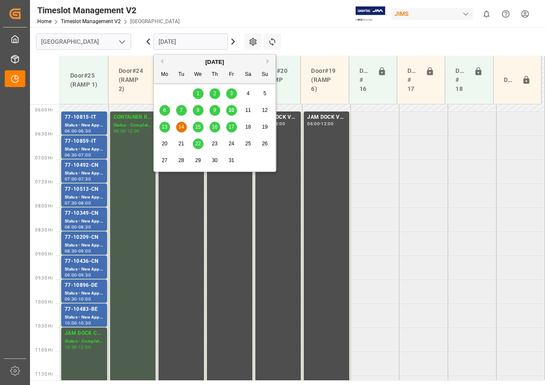
click at [173, 45] on input "[DATE]" at bounding box center [190, 41] width 75 height 16
click at [197, 127] on span "15" at bounding box center [198, 127] width 6 height 6
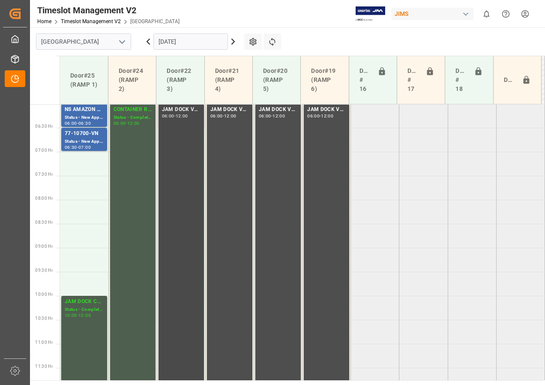
scroll to position [276, 0]
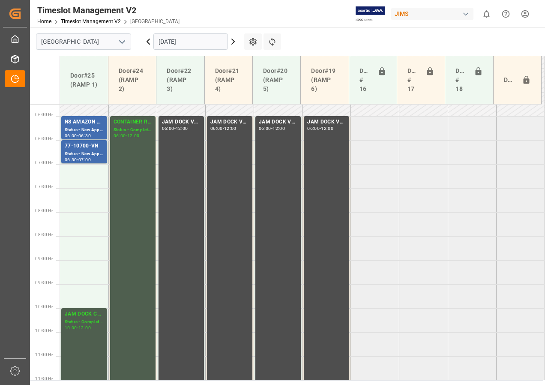
click at [183, 43] on input "[DATE]" at bounding box center [190, 41] width 75 height 16
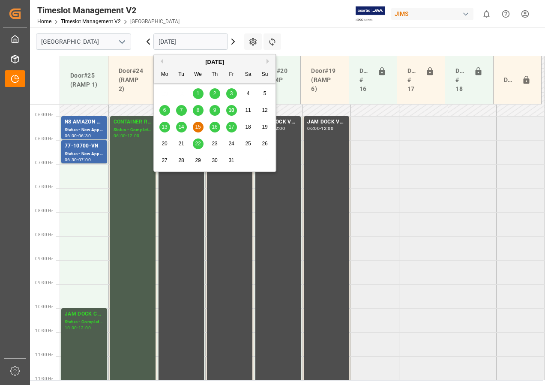
click at [215, 130] on div "16" at bounding box center [214, 127] width 11 height 10
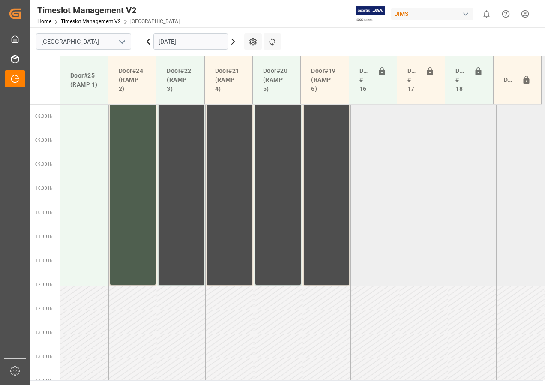
scroll to position [379, 0]
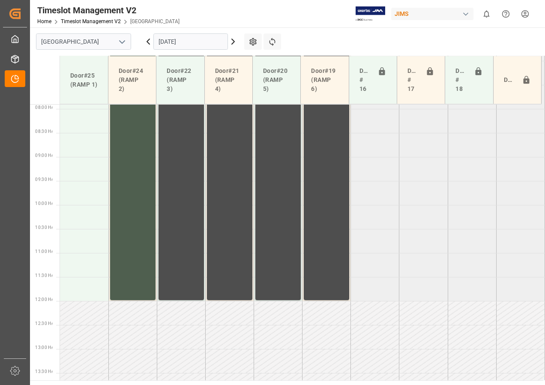
click at [232, 42] on icon at bounding box center [233, 41] width 10 height 10
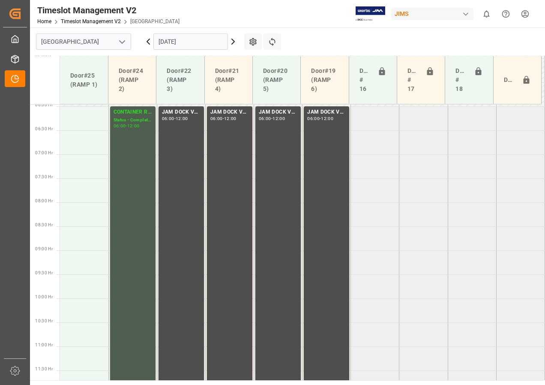
scroll to position [293, 0]
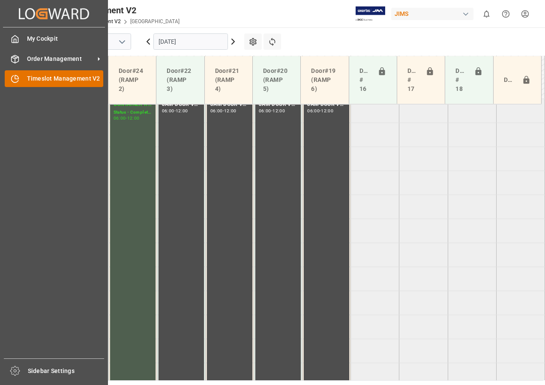
click at [37, 76] on span "Timeslot Management V2" at bounding box center [65, 78] width 77 height 9
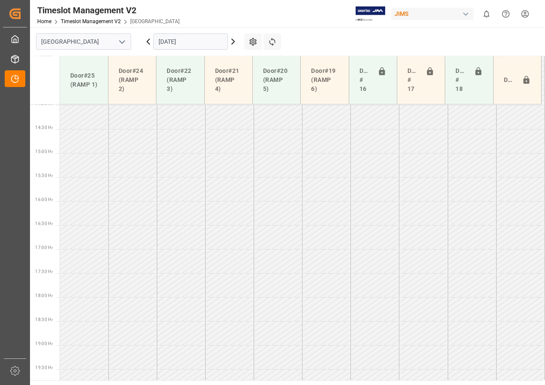
click at [167, 43] on input "[DATE]" at bounding box center [190, 41] width 75 height 16
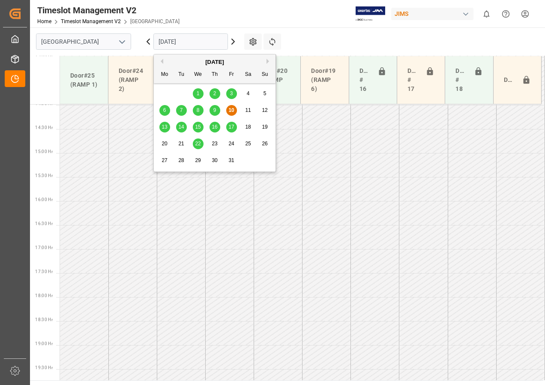
scroll to position [684, 0]
click at [231, 128] on span "17" at bounding box center [231, 127] width 6 height 6
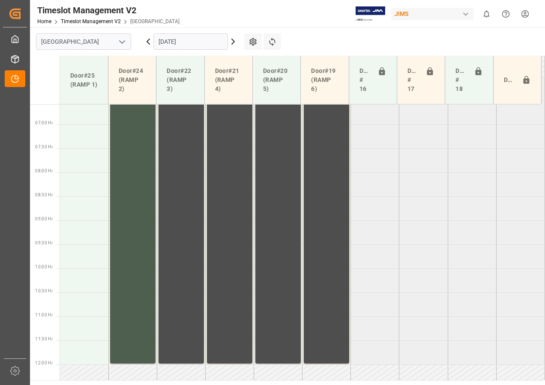
scroll to position [299, 0]
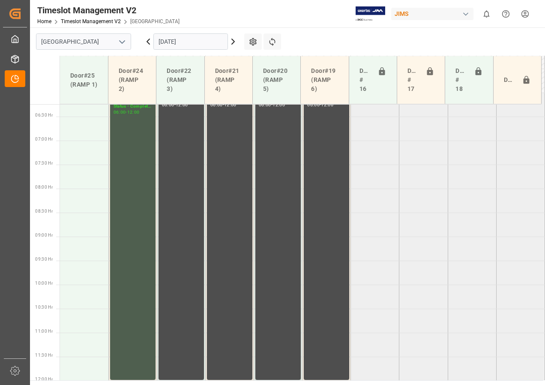
click at [182, 45] on input "[DATE]" at bounding box center [190, 41] width 75 height 16
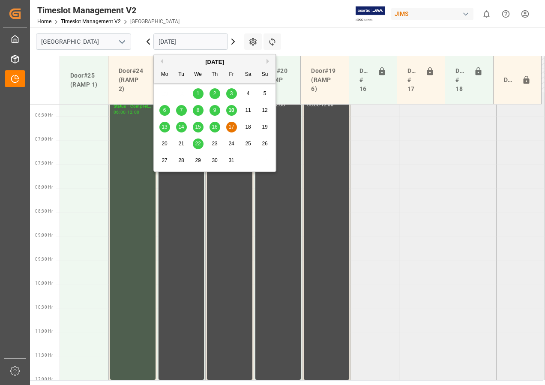
click at [214, 126] on span "16" at bounding box center [215, 127] width 6 height 6
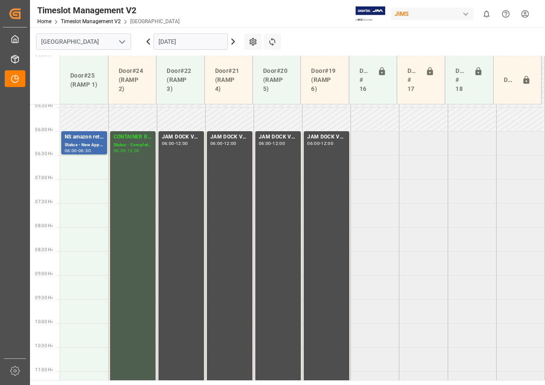
scroll to position [209, 0]
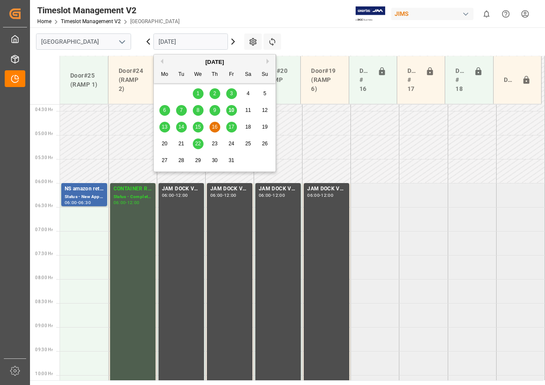
click at [175, 44] on input "[DATE]" at bounding box center [190, 41] width 75 height 16
click at [197, 127] on span "15" at bounding box center [198, 127] width 6 height 6
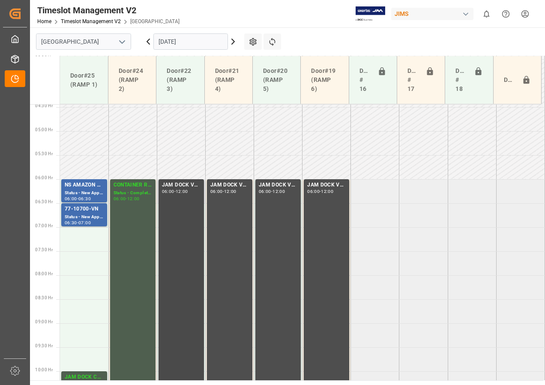
scroll to position [212, 0]
click at [165, 43] on input "[DATE]" at bounding box center [190, 41] width 75 height 16
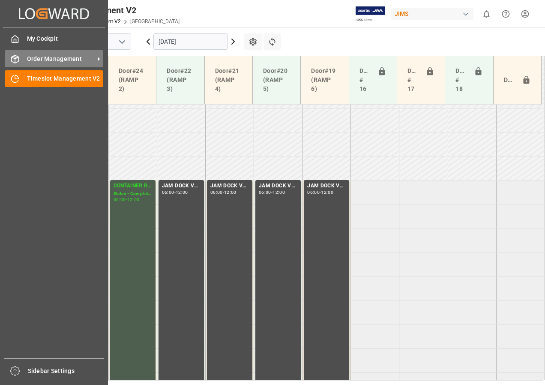
click at [36, 57] on span "Order Management" at bounding box center [61, 58] width 68 height 9
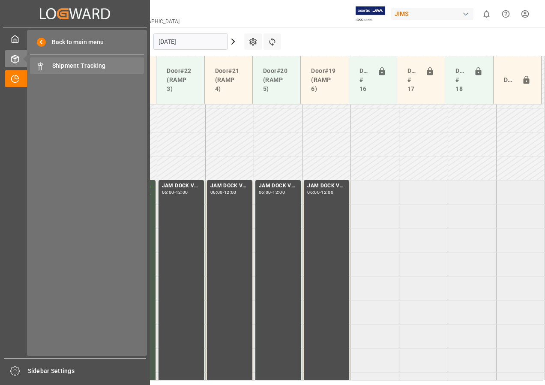
click at [70, 65] on span "Shipment Tracking" at bounding box center [98, 65] width 92 height 9
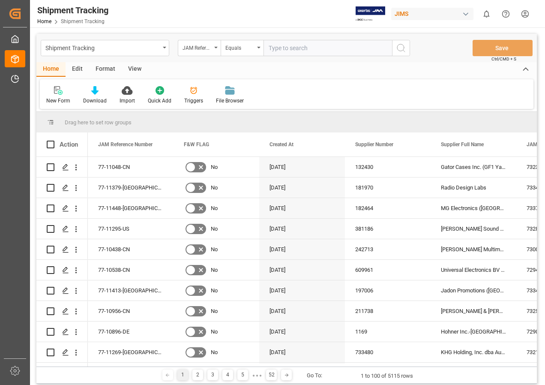
click at [135, 66] on div "View" at bounding box center [135, 69] width 26 height 15
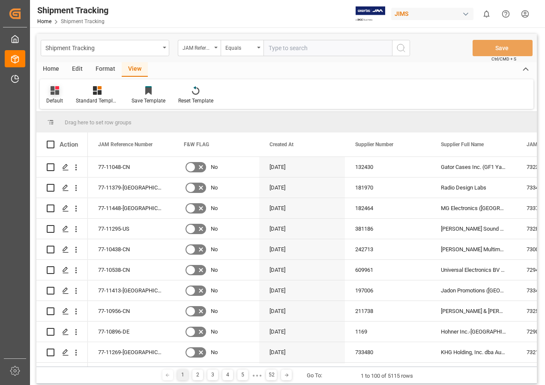
click at [57, 94] on icon at bounding box center [55, 90] width 9 height 9
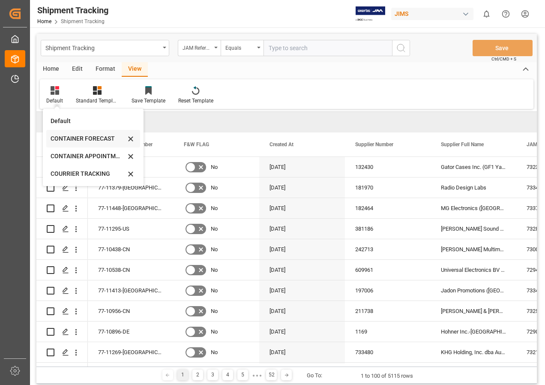
click at [73, 137] on div "CONTAINER FORECAST" at bounding box center [88, 138] width 75 height 9
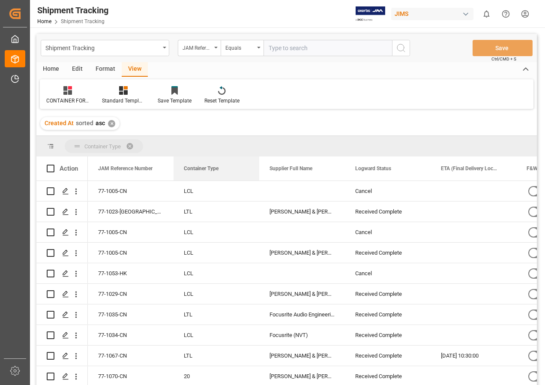
drag, startPoint x: 367, startPoint y: 168, endPoint x: 170, endPoint y: 145, distance: 198.8
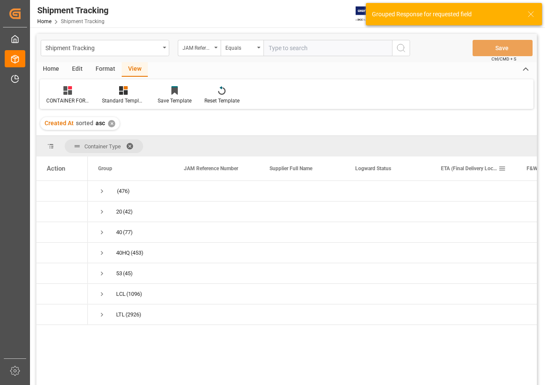
click at [502, 167] on span at bounding box center [502, 168] width 8 height 8
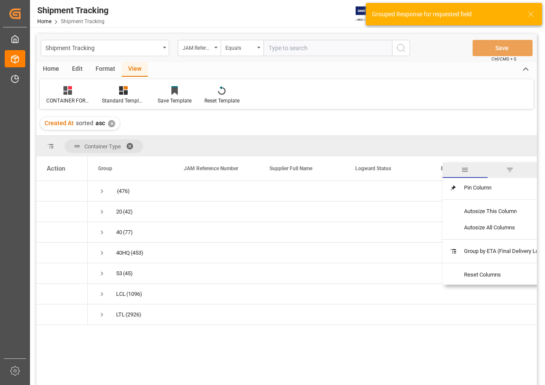
click at [511, 168] on span "filter" at bounding box center [510, 170] width 8 height 8
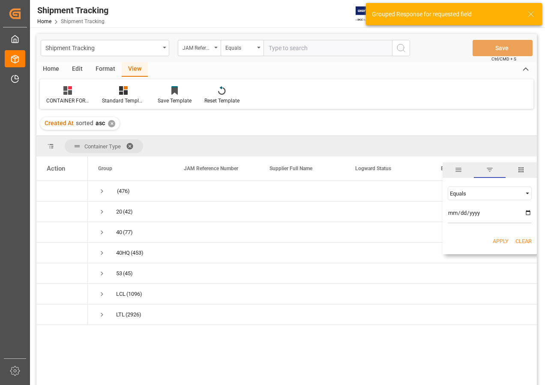
click at [481, 192] on div "Equals" at bounding box center [486, 193] width 72 height 6
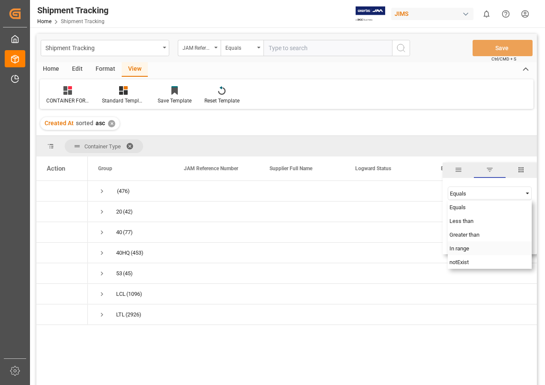
click at [465, 248] on span "In range" at bounding box center [459, 248] width 20 height 6
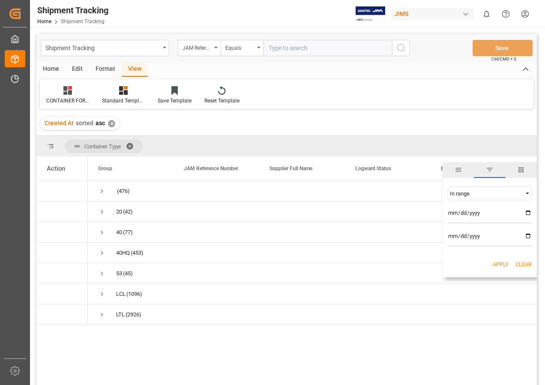
click at [528, 210] on input "date" at bounding box center [490, 214] width 84 height 17
type input "[DATE]"
click at [529, 233] on input "date" at bounding box center [490, 237] width 84 height 17
type input "[DATE]"
click at [498, 261] on button "Apply" at bounding box center [501, 264] width 16 height 9
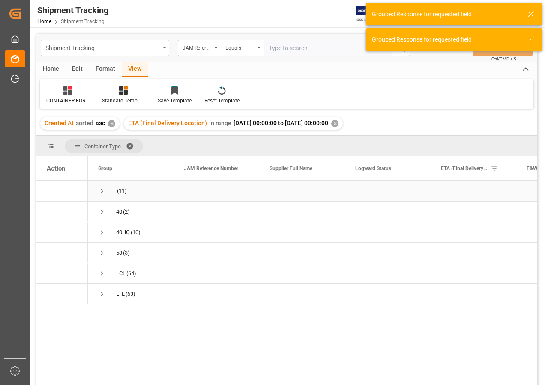
click at [102, 191] on span "Press SPACE to select this row." at bounding box center [102, 191] width 8 height 8
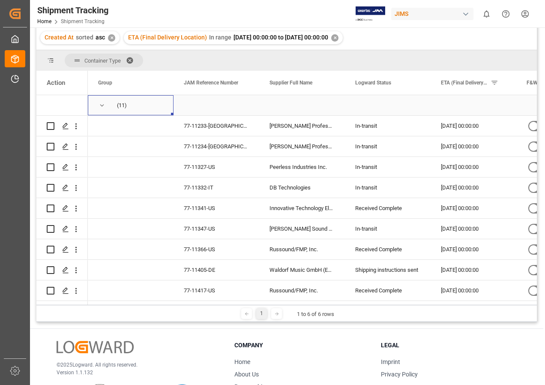
click at [103, 106] on span "Press SPACE to select this row." at bounding box center [102, 106] width 8 height 8
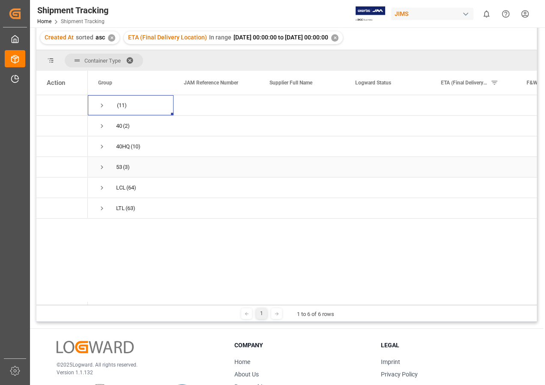
click at [102, 167] on span "Press SPACE to select this row." at bounding box center [102, 167] width 8 height 8
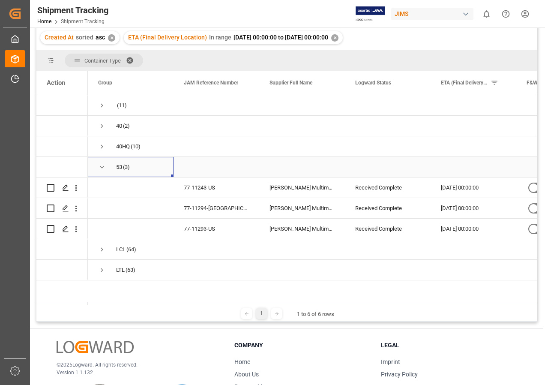
click at [106, 164] on span "53 (3)" at bounding box center [130, 166] width 65 height 19
click at [101, 166] on span "Press SPACE to select this row." at bounding box center [102, 167] width 8 height 8
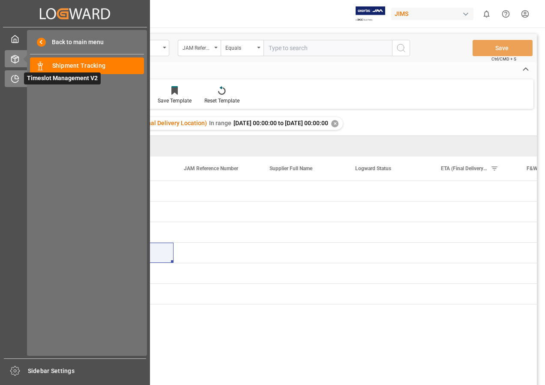
click at [42, 79] on span "Timeslot Management V2" at bounding box center [62, 78] width 77 height 12
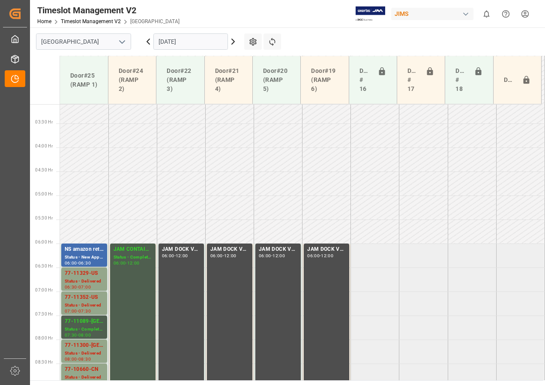
scroll to position [123, 0]
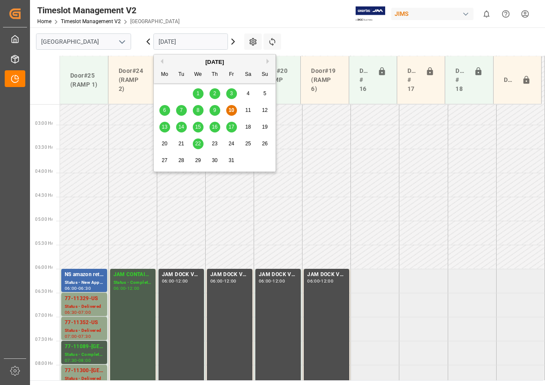
click at [185, 45] on input "[DATE]" at bounding box center [190, 41] width 75 height 16
click at [197, 127] on span "15" at bounding box center [198, 127] width 6 height 6
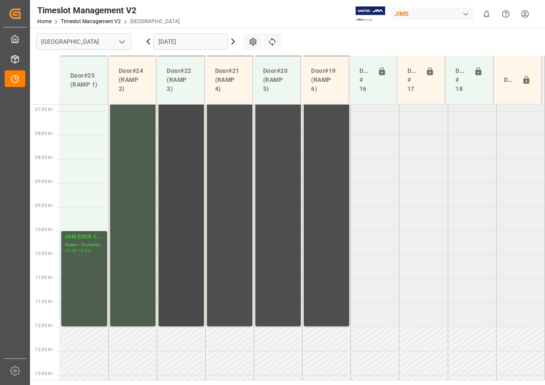
scroll to position [304, 0]
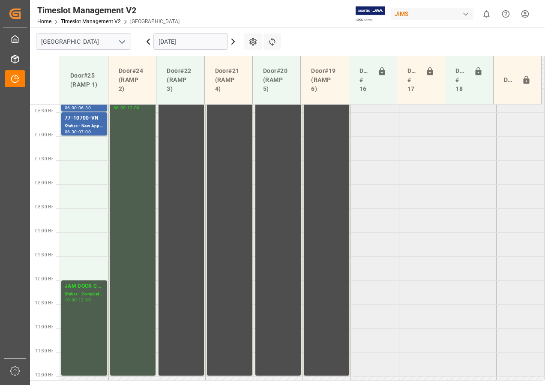
click at [181, 43] on input "[DATE]" at bounding box center [190, 41] width 75 height 16
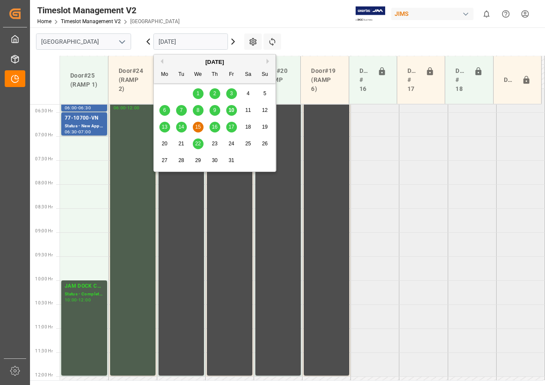
click at [218, 126] on div "16" at bounding box center [214, 127] width 11 height 10
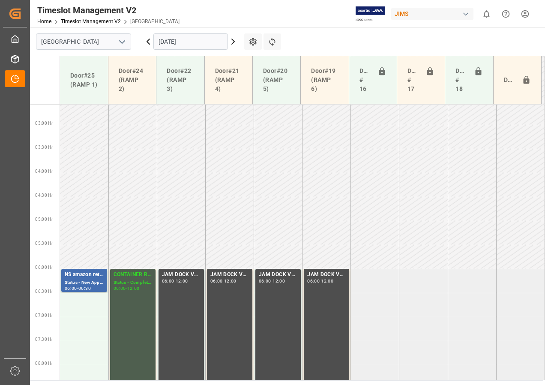
scroll to position [123, 0]
click at [188, 44] on input "[DATE]" at bounding box center [190, 41] width 75 height 16
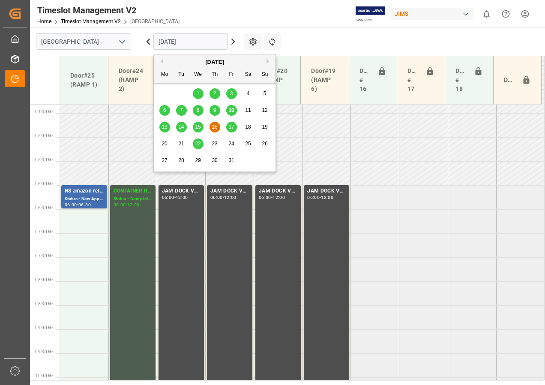
scroll to position [209, 0]
